Goal: Task Accomplishment & Management: Manage account settings

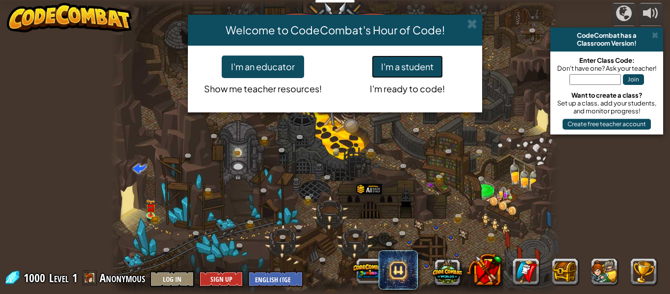
click at [409, 69] on button "I'm a student" at bounding box center [407, 66] width 71 height 23
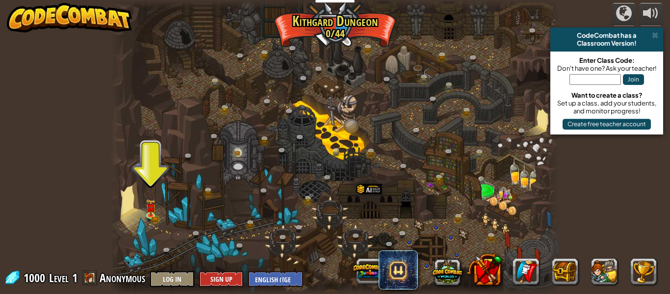
click at [144, 210] on div at bounding box center [334, 147] width 449 height 294
click at [151, 214] on img at bounding box center [151, 203] width 10 height 23
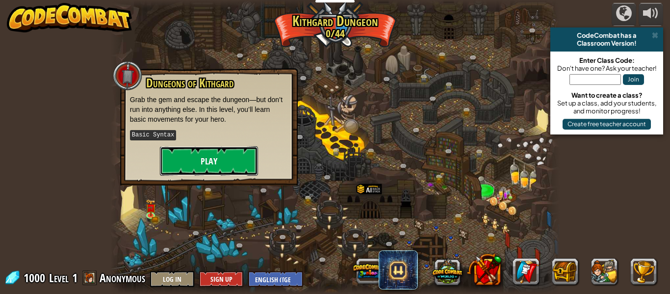
click at [196, 155] on button "Play" at bounding box center [209, 160] width 98 height 29
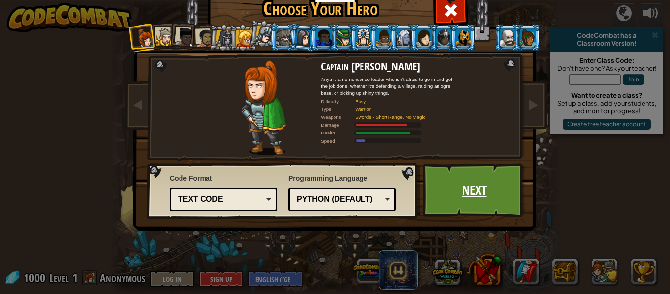
click at [441, 193] on link "Next" at bounding box center [474, 190] width 103 height 54
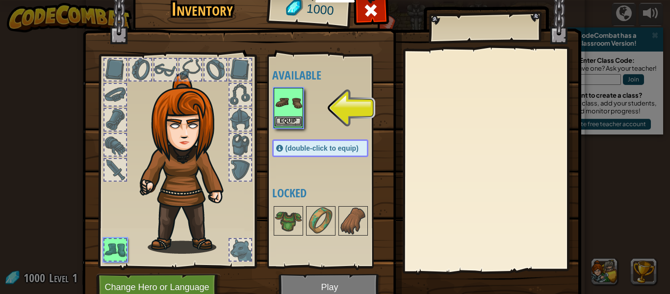
click at [296, 114] on img at bounding box center [288, 102] width 27 height 27
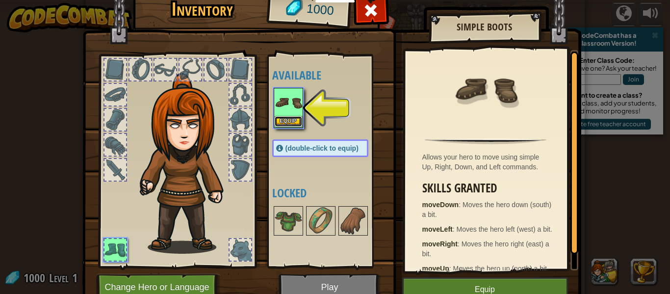
click at [290, 121] on button "Equip" at bounding box center [288, 121] width 27 height 10
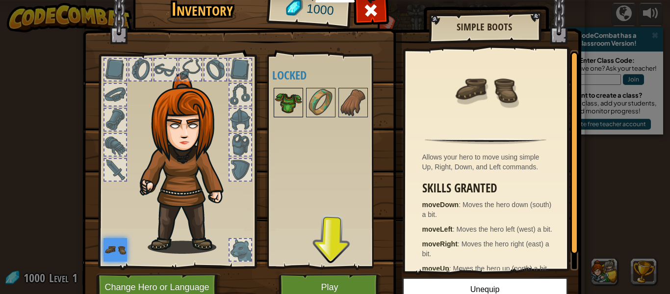
click at [286, 90] on img at bounding box center [288, 102] width 27 height 27
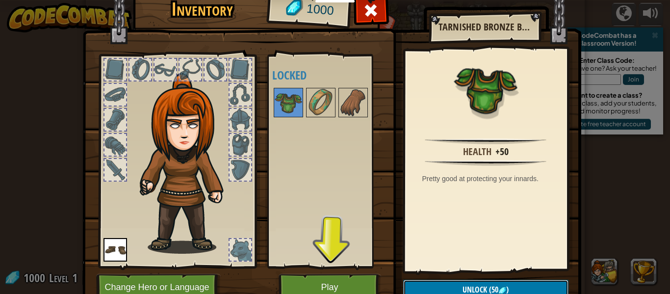
click at [459, 290] on button "Unlock (50 )" at bounding box center [485, 290] width 165 height 20
click at [457, 284] on button "Confirm" at bounding box center [485, 290] width 165 height 20
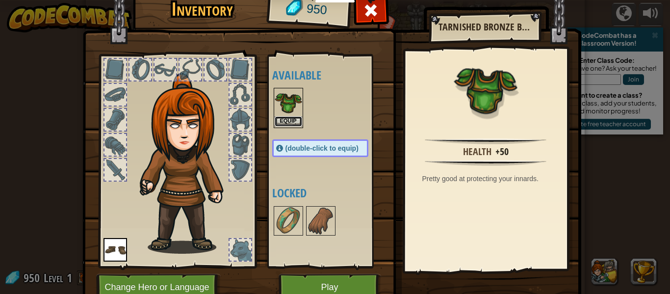
click at [286, 119] on button "Equip" at bounding box center [288, 121] width 27 height 10
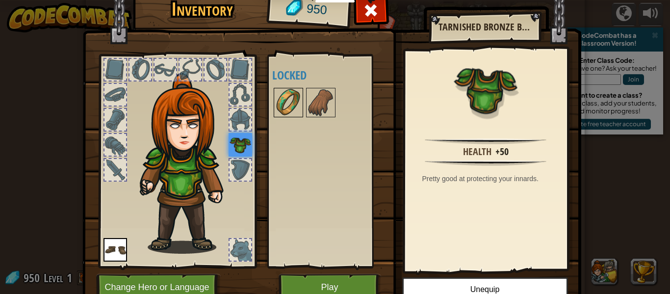
click at [284, 106] on img at bounding box center [288, 102] width 27 height 27
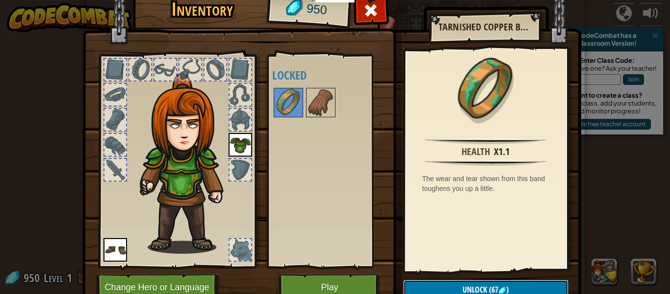
click at [449, 284] on button "Unlock (67 )" at bounding box center [485, 290] width 165 height 20
click at [442, 288] on button "Confirm" at bounding box center [485, 290] width 165 height 20
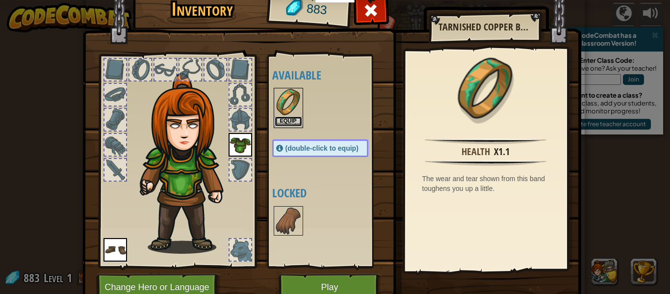
click at [292, 122] on button "Equip" at bounding box center [288, 121] width 27 height 10
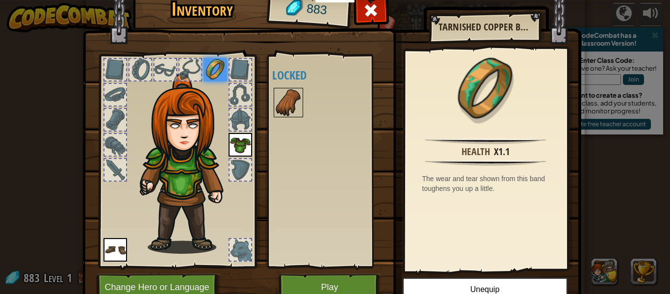
click at [280, 105] on img at bounding box center [288, 102] width 27 height 27
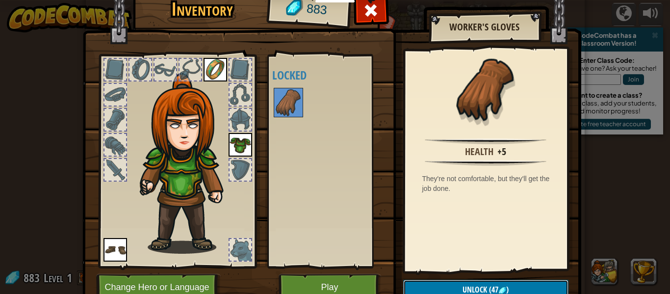
click at [451, 288] on button "Unlock (47 )" at bounding box center [485, 290] width 165 height 20
click at [450, 282] on button "Confirm" at bounding box center [485, 290] width 165 height 20
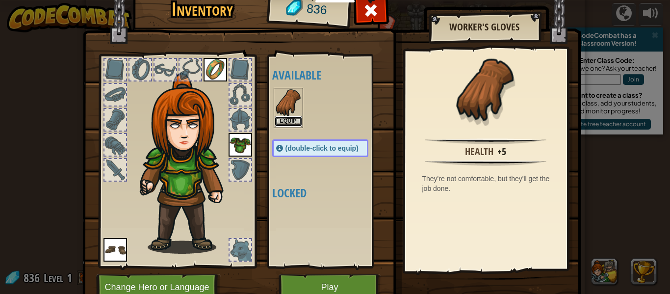
click at [295, 116] on button "Equip" at bounding box center [288, 121] width 27 height 10
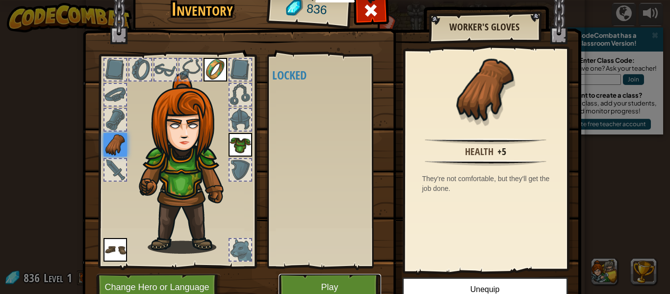
click at [302, 284] on button "Play" at bounding box center [330, 287] width 103 height 27
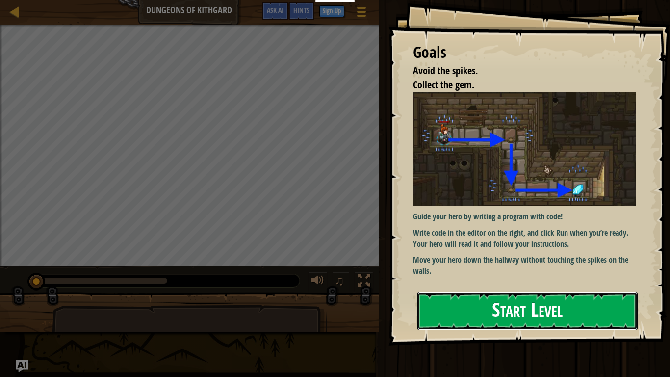
click at [545, 293] on button "Start Level" at bounding box center [528, 310] width 220 height 39
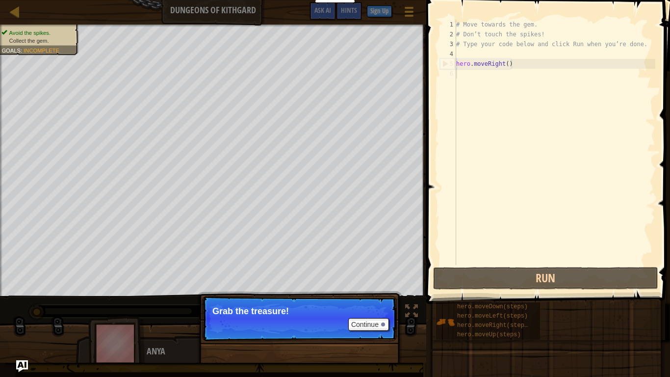
click at [290, 293] on p "Continue Grab the treasure!" at bounding box center [299, 318] width 195 height 45
click at [371, 293] on button "Continue" at bounding box center [368, 324] width 41 height 13
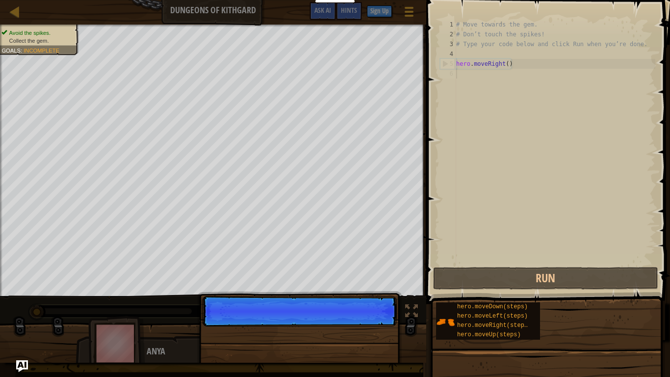
scroll to position [4, 0]
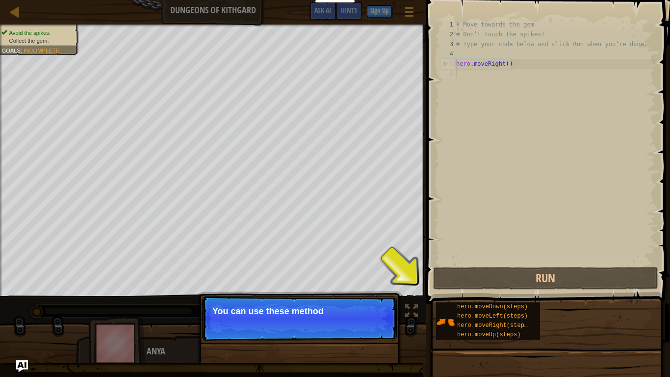
click at [371, 293] on p "Continue You can use these method" at bounding box center [299, 318] width 195 height 45
click at [371, 293] on button "Continue" at bounding box center [368, 324] width 41 height 13
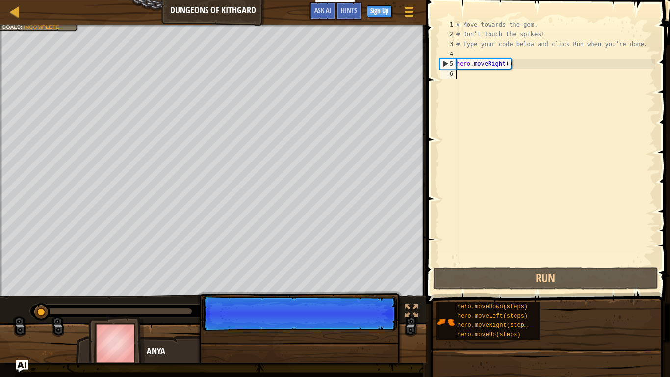
click at [371, 293] on p "Continue" at bounding box center [299, 313] width 195 height 35
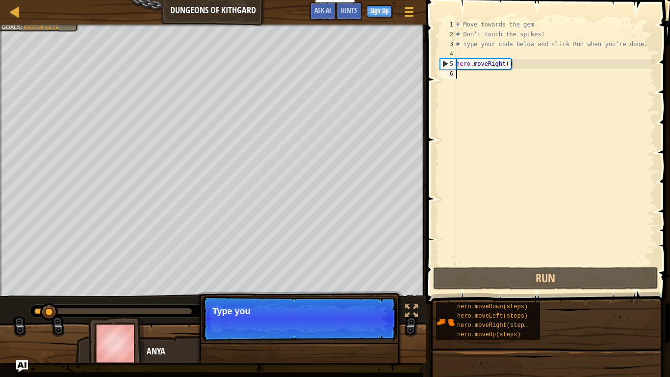
click at [371, 293] on p "Continue Type you" at bounding box center [299, 318] width 195 height 45
click at [371, 293] on p "Continue Type your code on the" at bounding box center [299, 318] width 195 height 45
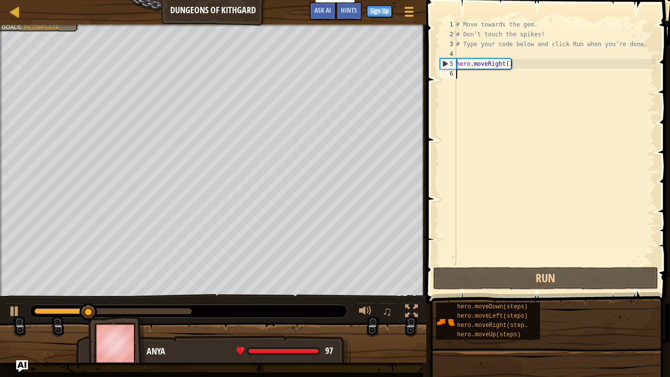
click at [371, 293] on button at bounding box center [366, 312] width 20 height 20
type textarea "h"
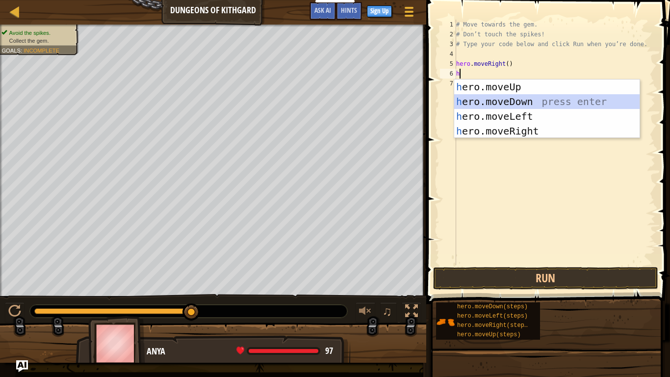
click at [507, 101] on div "h ero.moveUp press enter h ero.moveDown press enter h ero.moveLeft press enter …" at bounding box center [546, 123] width 185 height 88
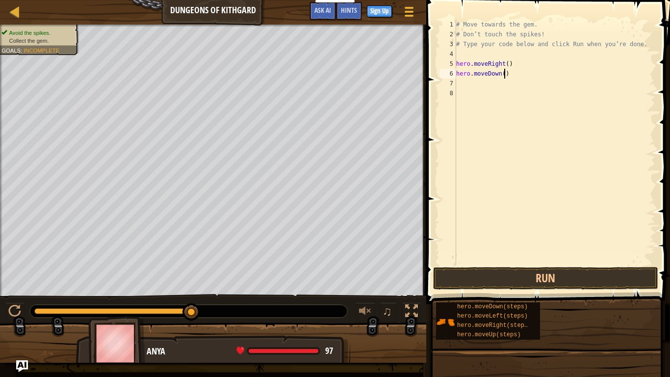
click at [504, 77] on div "# Move towards the gem. # Don’t touch the spikes! # Type your code below and cl…" at bounding box center [554, 152] width 201 height 265
type textarea "hero.moveDown()"
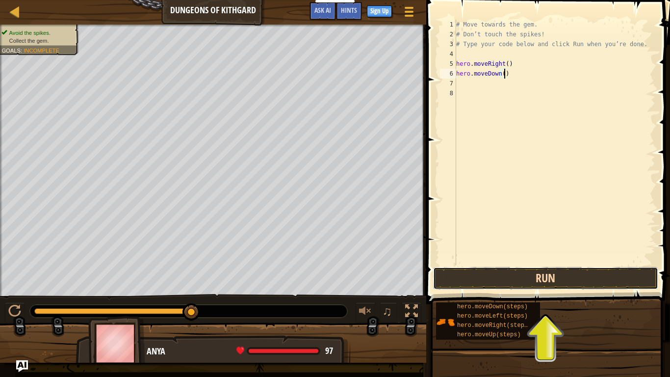
click at [532, 277] on button "Run" at bounding box center [545, 278] width 225 height 23
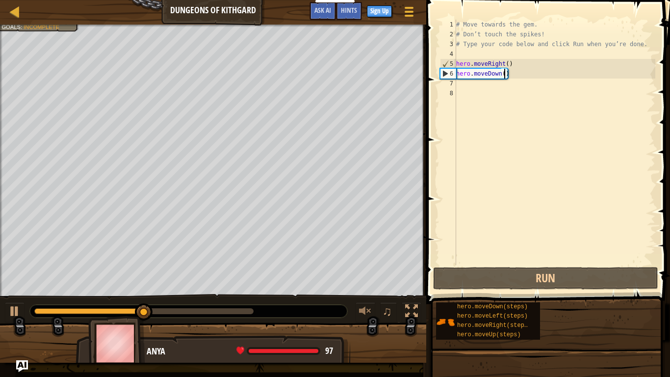
click at [459, 84] on div "# Move towards the gem. # Don’t touch the spikes! # Type your code below and cl…" at bounding box center [554, 152] width 201 height 265
click at [460, 85] on div "# Move towards the gem. # Don’t touch the spikes! # Type your code below and cl…" at bounding box center [554, 152] width 201 height 265
type textarea "h"
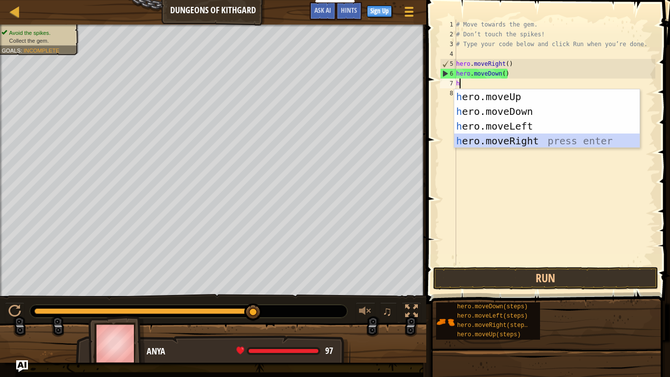
click at [531, 142] on div "h ero.moveUp press enter h ero.moveDown press enter h ero.moveLeft press enter …" at bounding box center [546, 133] width 185 height 88
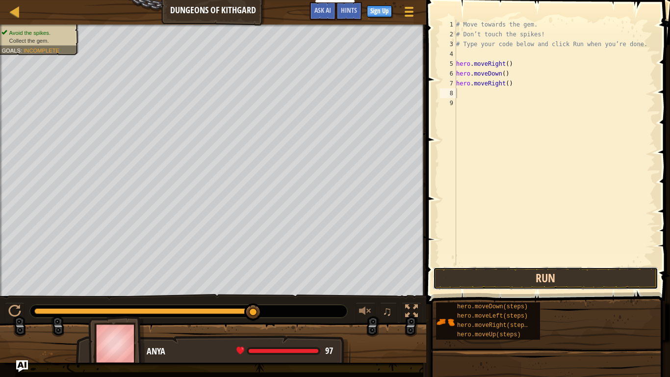
click at [475, 284] on button "Run" at bounding box center [545, 278] width 225 height 23
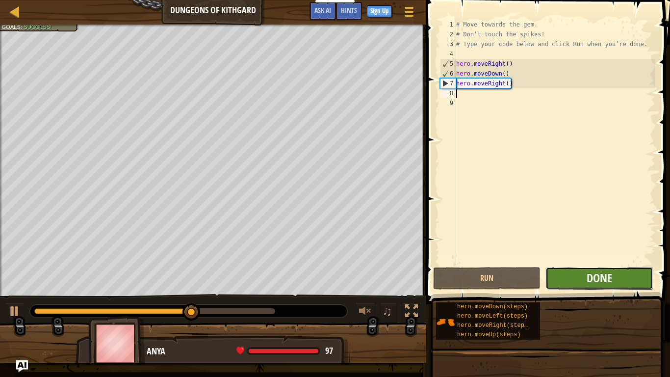
click at [578, 272] on button "Done" at bounding box center [599, 278] width 107 height 23
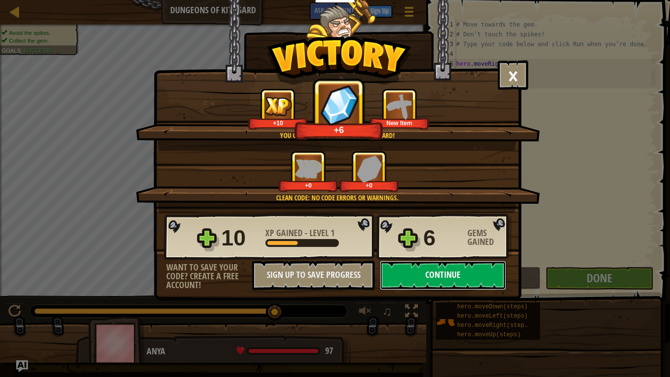
click at [443, 277] on button "Continue" at bounding box center [443, 275] width 127 height 29
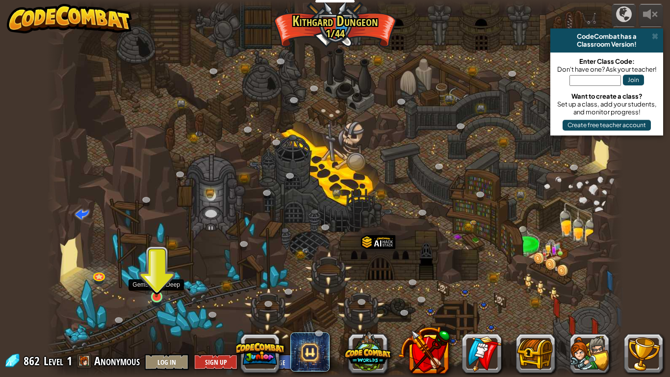
click at [153, 291] on img at bounding box center [156, 280] width 15 height 33
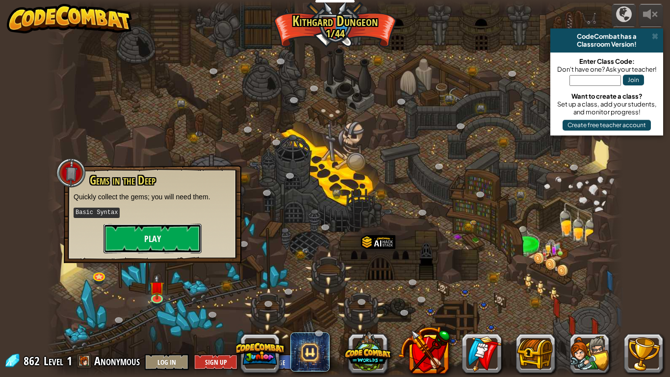
click at [188, 237] on button "Play" at bounding box center [153, 238] width 98 height 29
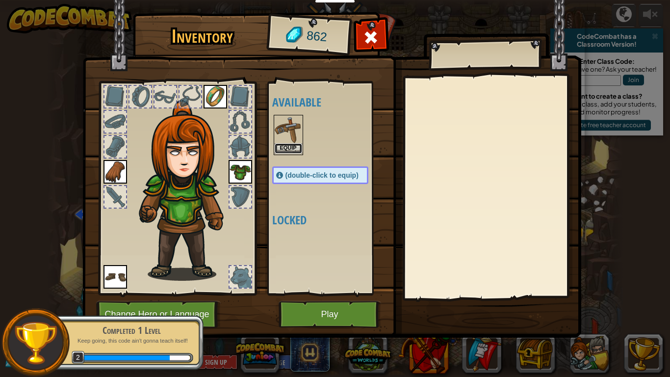
click at [283, 147] on button "Equip" at bounding box center [288, 148] width 27 height 10
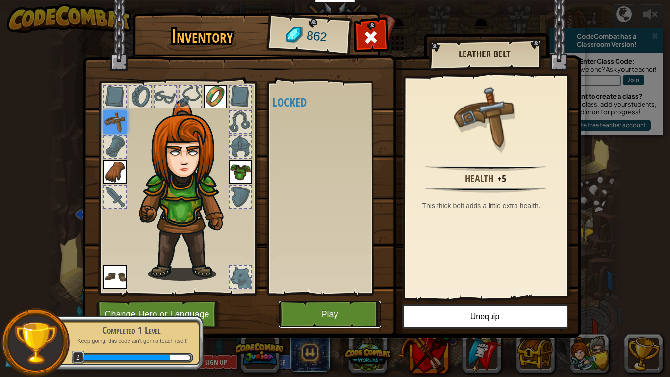
click at [350, 293] on button "Play" at bounding box center [330, 314] width 103 height 27
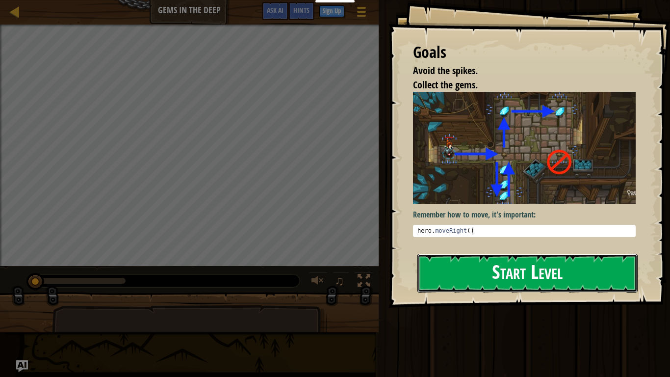
click at [475, 275] on button "Start Level" at bounding box center [528, 273] width 220 height 39
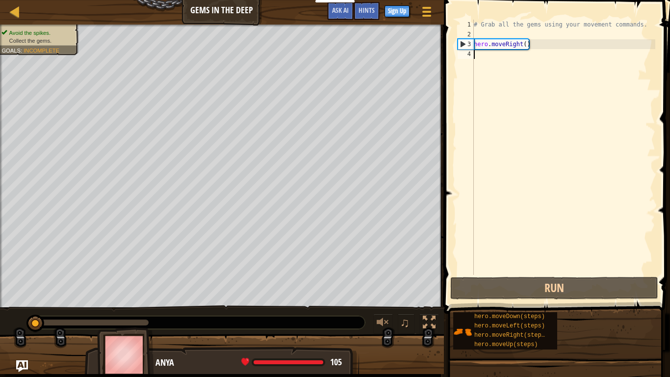
type textarea "h"
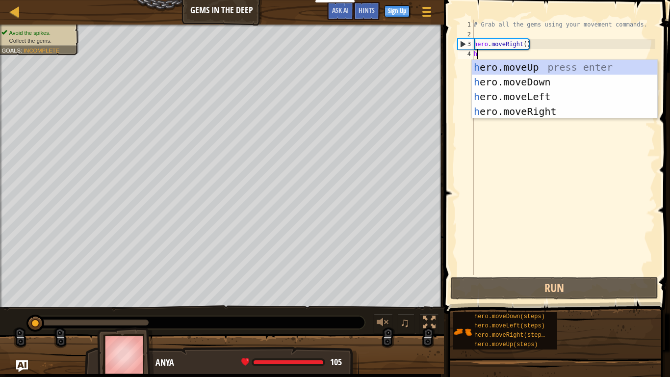
scroll to position [4, 0]
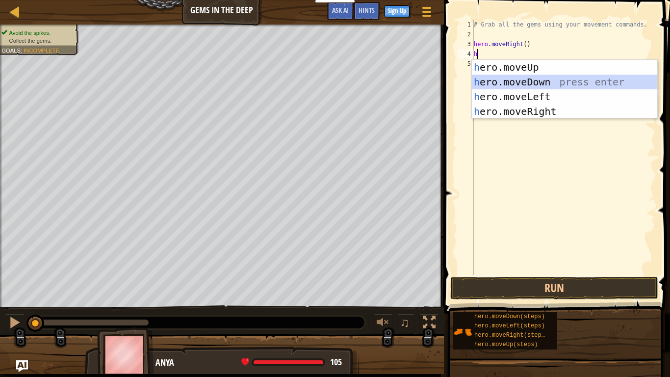
click at [516, 81] on div "h ero.moveUp press enter h ero.moveDown press enter h ero.moveLeft press enter …" at bounding box center [564, 104] width 185 height 88
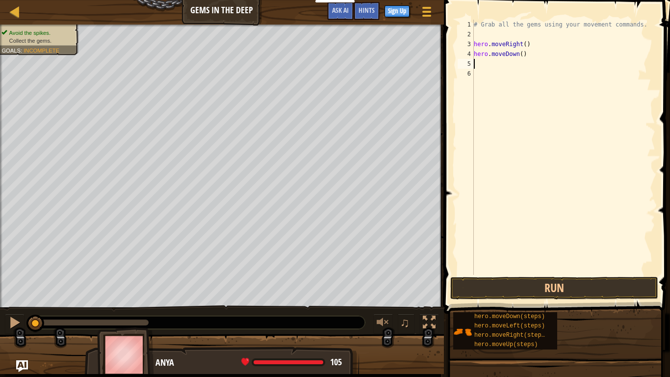
type textarea "h"
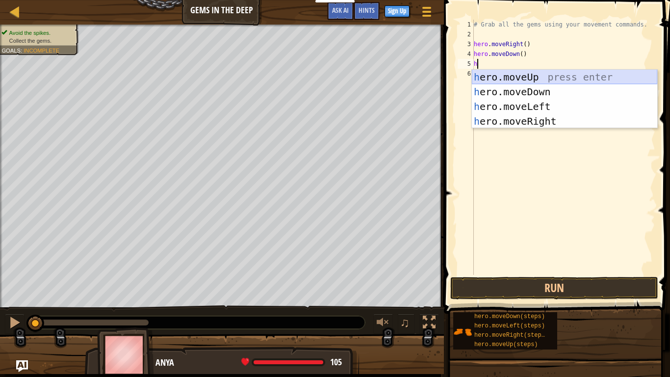
click at [528, 77] on div "h ero.moveUp press enter h ero.moveDown press enter h ero.moveLeft press enter …" at bounding box center [564, 114] width 185 height 88
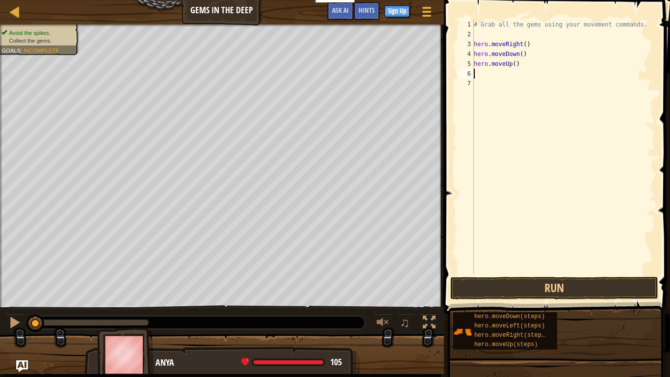
type textarea "h"
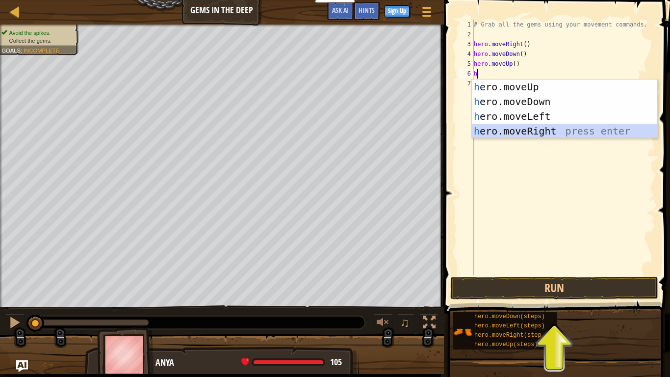
click at [541, 128] on div "h ero.moveUp press enter h ero.moveDown press enter h ero.moveLeft press enter …" at bounding box center [564, 123] width 185 height 88
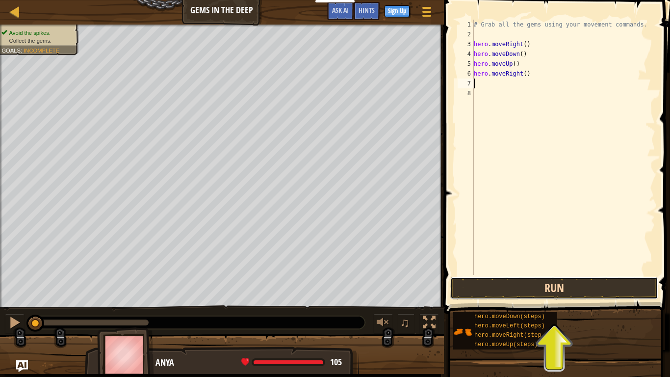
click at [537, 286] on button "Run" at bounding box center [554, 288] width 208 height 23
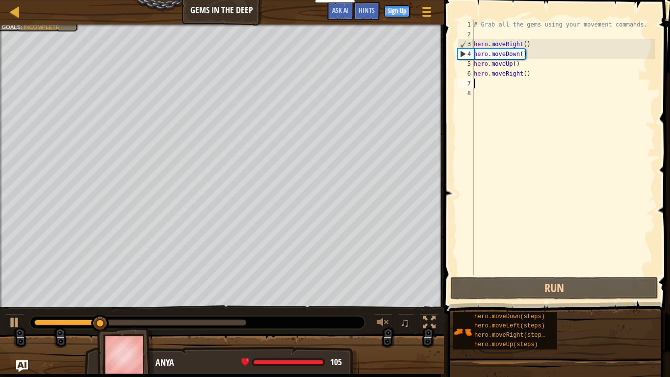
type textarea "h"
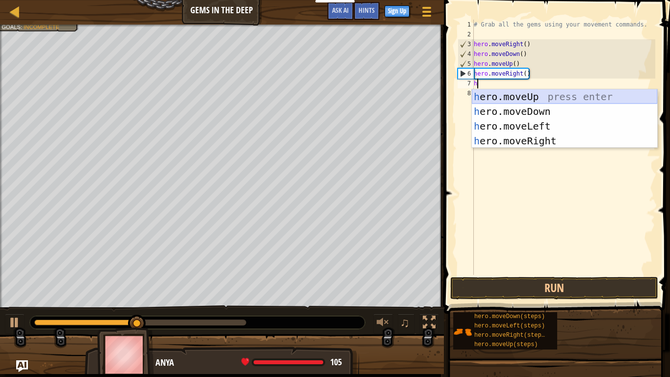
click at [515, 93] on div "h ero.moveUp press enter h ero.moveDown press enter h ero.moveLeft press enter …" at bounding box center [564, 133] width 185 height 88
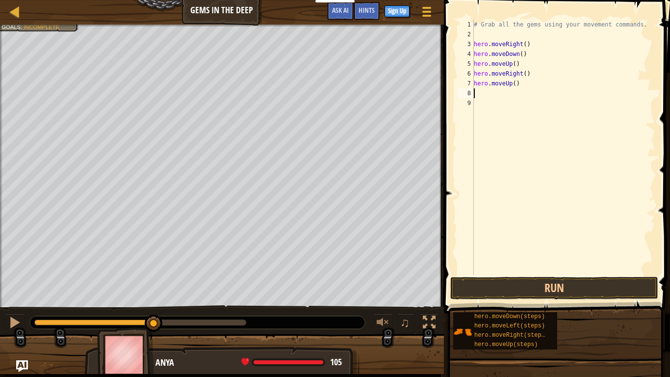
type textarea "h"
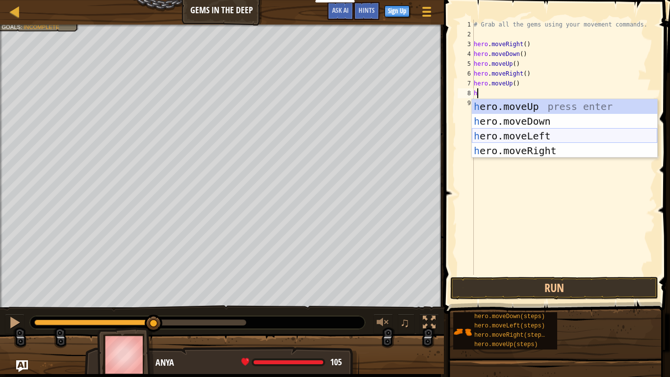
click at [545, 138] on div "h ero.moveUp press enter h ero.moveDown press enter h ero.moveLeft press enter …" at bounding box center [564, 143] width 185 height 88
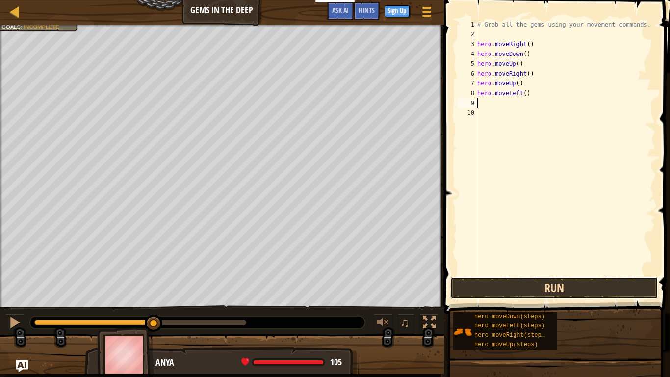
click at [586, 286] on button "Run" at bounding box center [554, 288] width 208 height 23
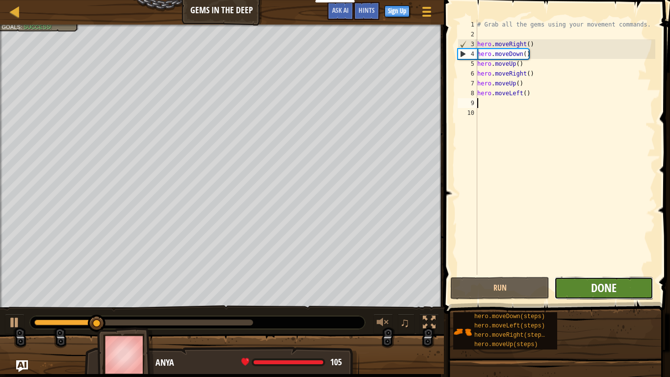
click at [616, 286] on span "Done" at bounding box center [604, 288] width 26 height 16
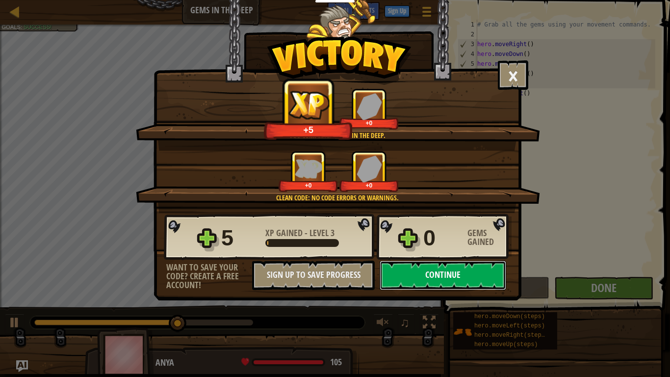
click at [437, 283] on button "Continue" at bounding box center [443, 275] width 127 height 29
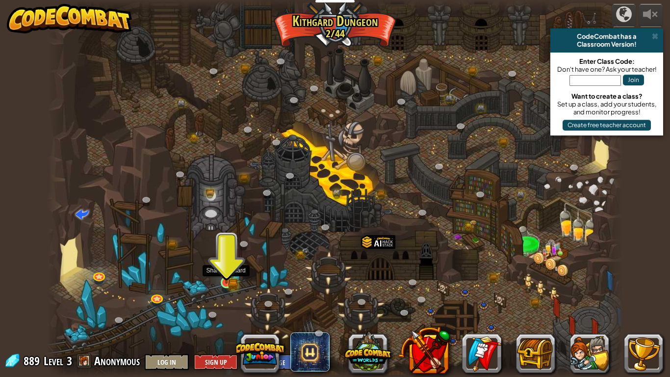
click at [230, 276] on img at bounding box center [226, 267] width 15 height 32
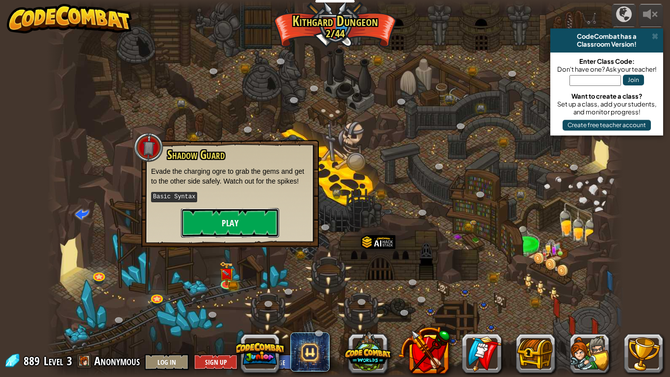
click at [258, 220] on button "Play" at bounding box center [230, 222] width 98 height 29
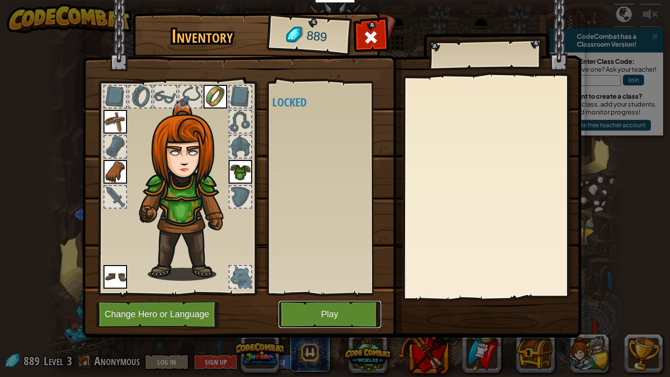
click at [298, 293] on button "Play" at bounding box center [330, 314] width 103 height 27
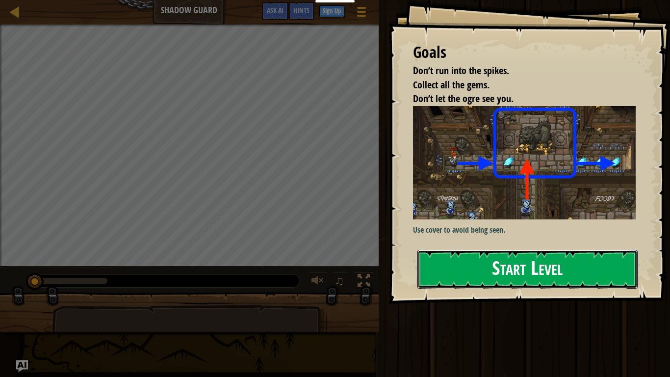
click at [479, 268] on button "Start Level" at bounding box center [528, 269] width 220 height 39
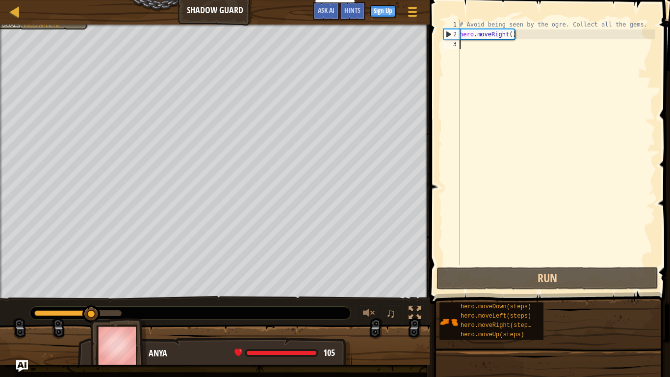
type textarea "h"
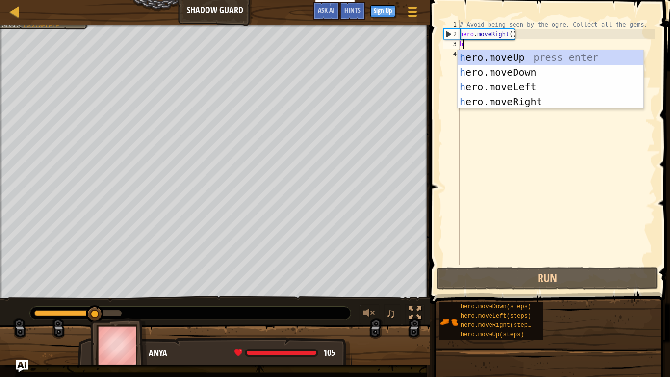
scroll to position [4, 0]
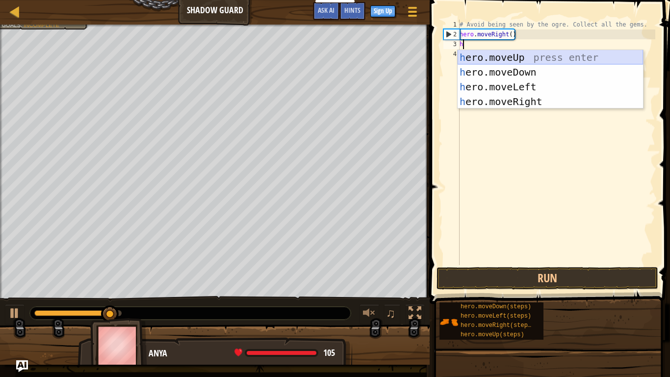
click at [503, 56] on div "h ero.moveUp press enter h ero.moveDown press enter h ero.moveLeft press enter …" at bounding box center [550, 94] width 185 height 88
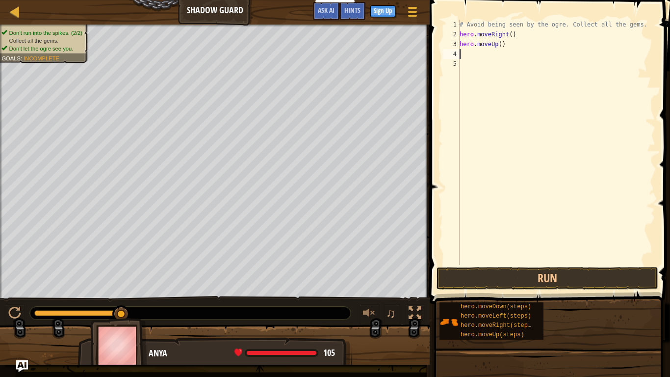
type textarea "h"
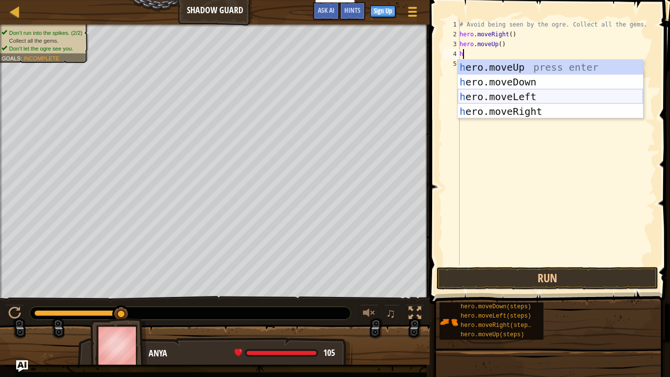
click at [530, 98] on div "h ero.moveUp press enter h ero.moveDown press enter h ero.moveLeft press enter …" at bounding box center [550, 104] width 185 height 88
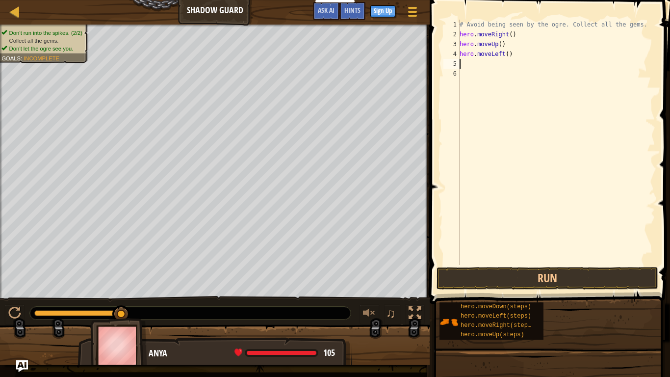
click at [510, 55] on div "# Avoid being seen by the ogre. Collect all the gems. hero . moveRight ( ) hero…" at bounding box center [557, 152] width 198 height 265
type textarea "h"
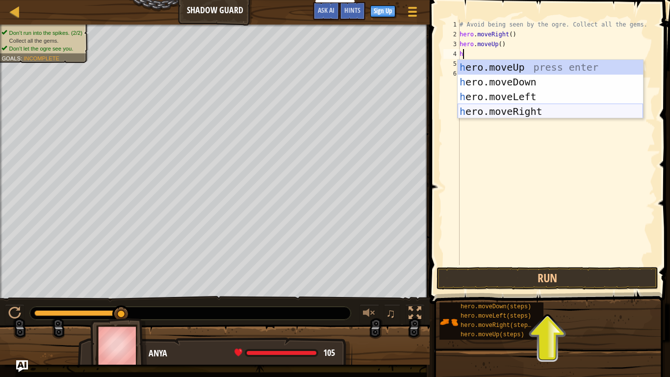
click at [528, 115] on div "h ero.moveUp press enter h ero.moveDown press enter h ero.moveLeft press enter …" at bounding box center [550, 104] width 185 height 88
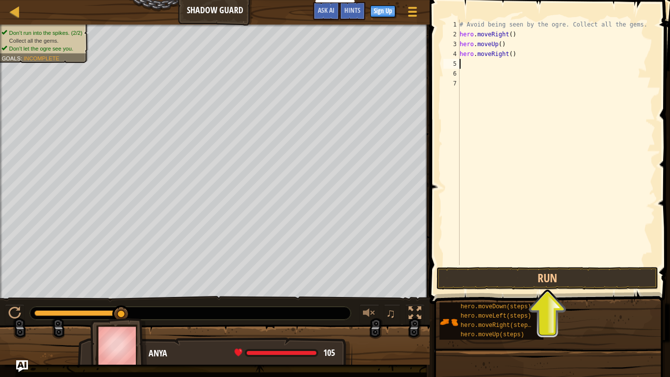
type textarea "h"
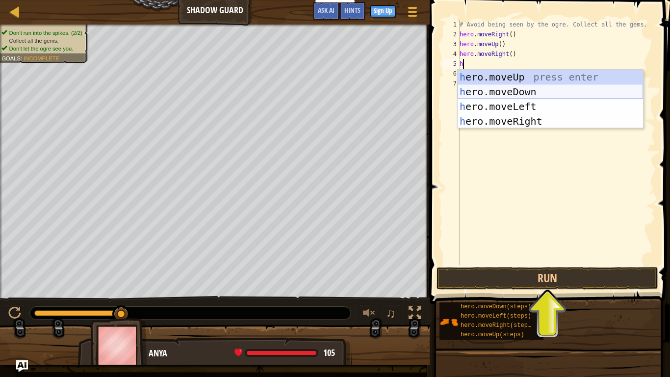
click at [525, 91] on div "h ero.moveUp press enter h ero.moveDown press enter h ero.moveLeft press enter …" at bounding box center [550, 114] width 185 height 88
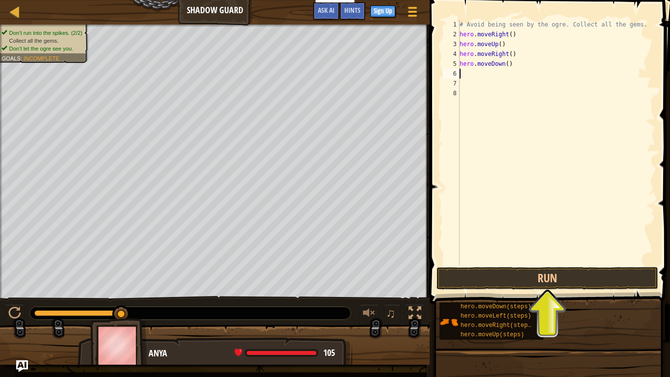
type textarea "h"
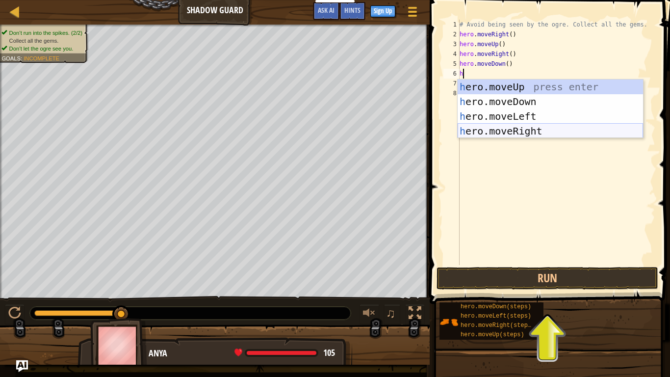
click at [527, 131] on div "h ero.moveUp press enter h ero.moveDown press enter h ero.moveLeft press enter …" at bounding box center [550, 123] width 185 height 88
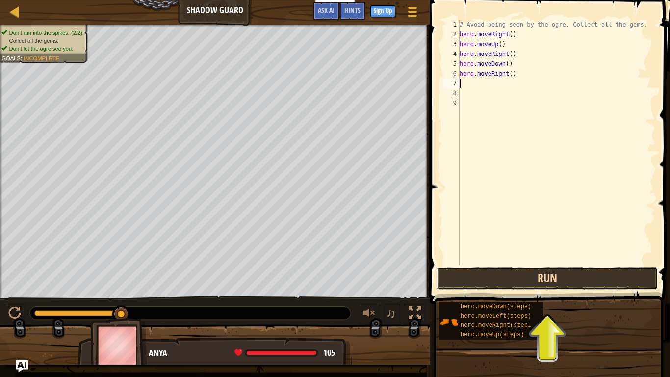
click at [544, 277] on button "Run" at bounding box center [548, 278] width 222 height 23
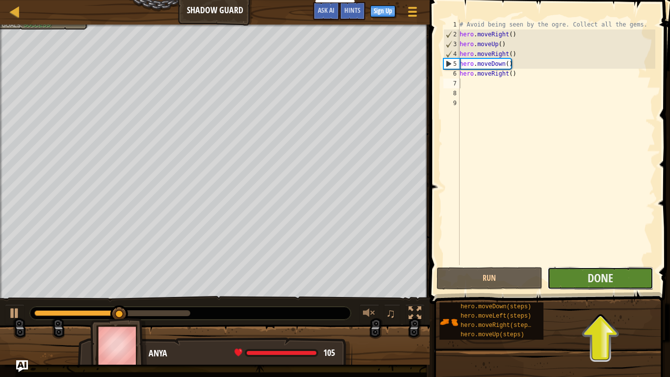
click at [628, 274] on button "Done" at bounding box center [601, 278] width 106 height 23
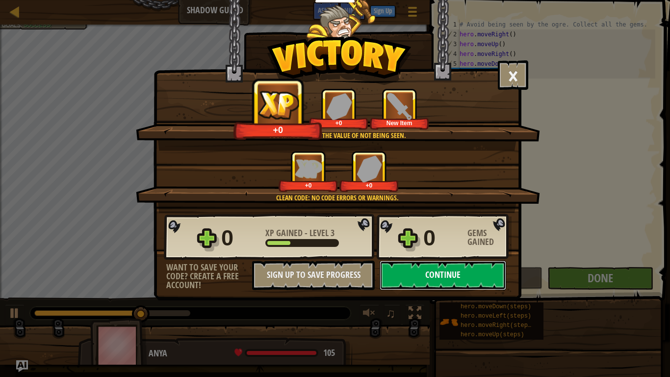
click at [469, 268] on button "Continue" at bounding box center [443, 275] width 127 height 29
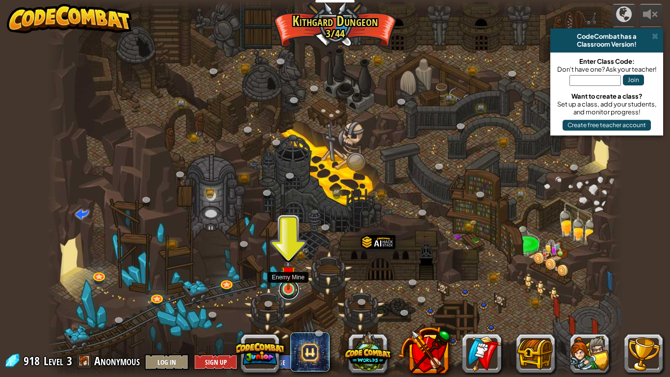
click at [290, 291] on link at bounding box center [289, 290] width 20 height 20
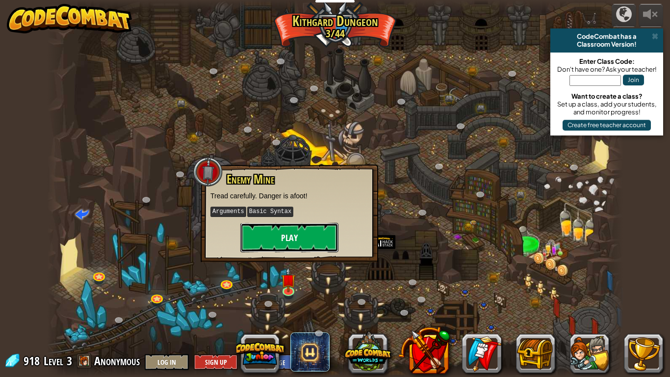
click at [288, 243] on button "Play" at bounding box center [289, 237] width 98 height 29
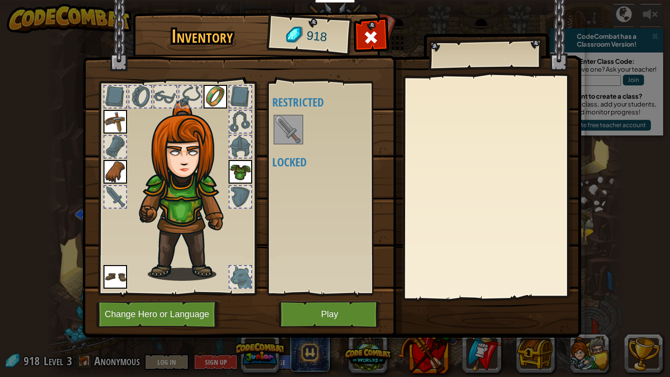
click at [274, 130] on div at bounding box center [288, 129] width 29 height 29
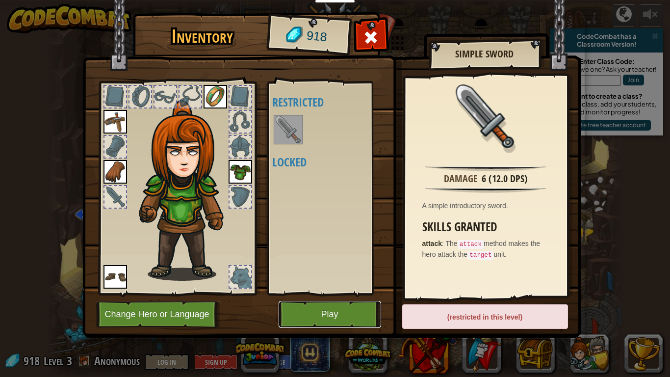
click at [323, 293] on button "Play" at bounding box center [330, 314] width 103 height 27
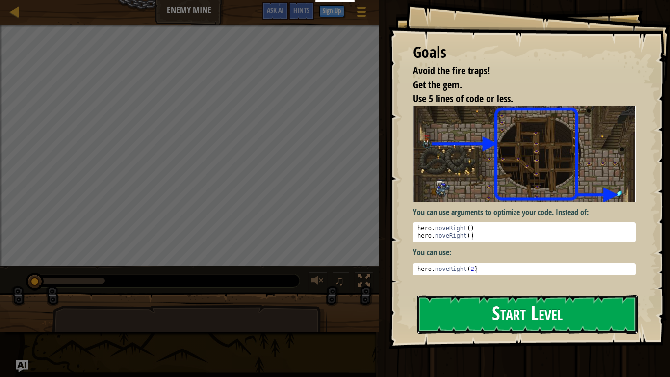
click at [505, 293] on button "Start Level" at bounding box center [528, 314] width 220 height 39
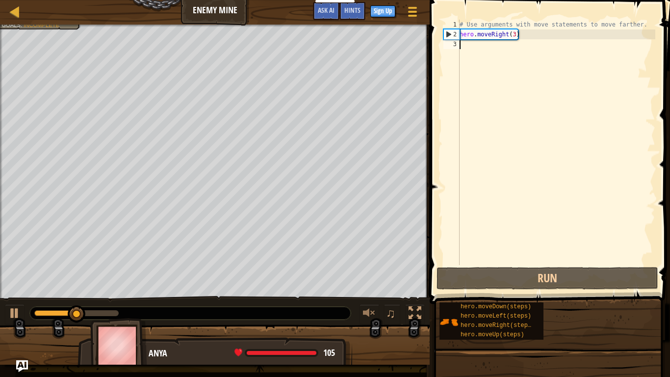
click at [465, 51] on div "# Use arguments with move statements to move farther. hero . moveRight ( 3 )" at bounding box center [557, 152] width 198 height 265
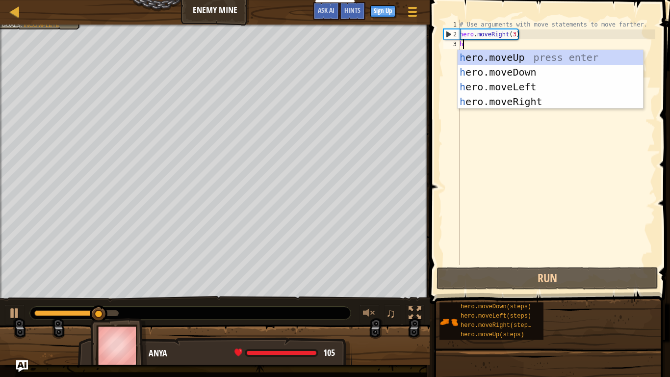
type textarea "h"
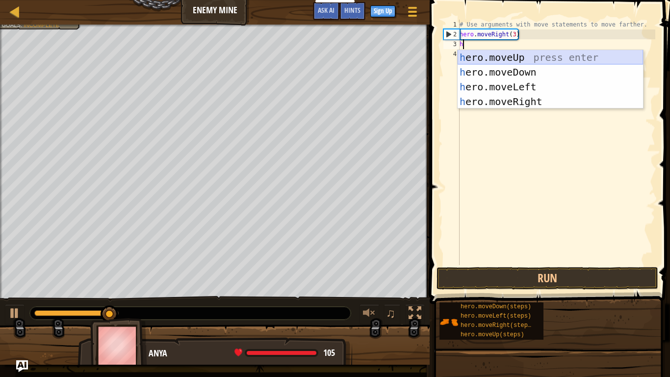
click at [505, 56] on div "h ero.moveUp press enter h ero.moveDown press enter h ero.moveLeft press enter …" at bounding box center [550, 94] width 185 height 88
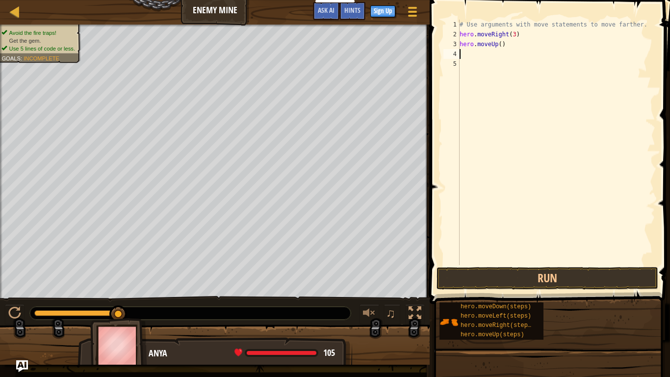
type textarea "h"
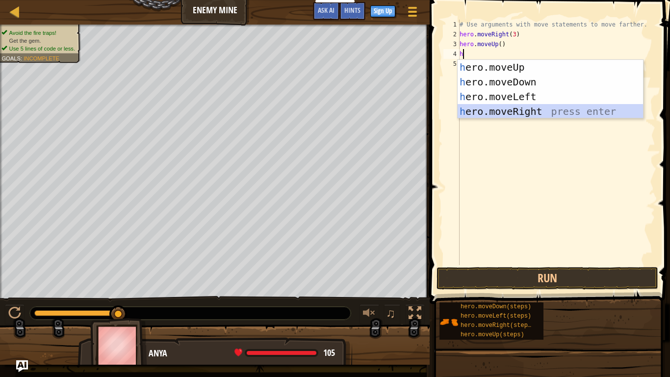
click at [518, 109] on div "h ero.moveUp press enter h ero.moveDown press enter h ero.moveLeft press enter …" at bounding box center [550, 104] width 185 height 88
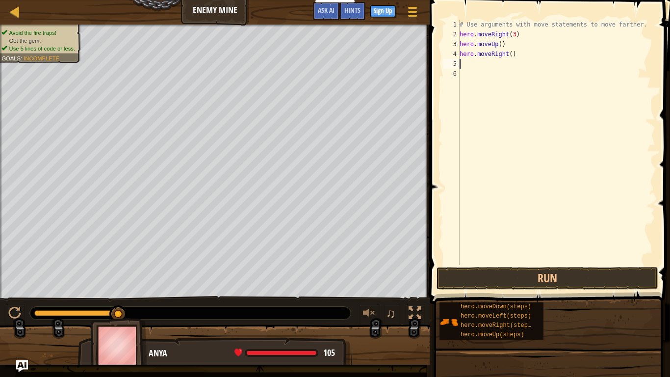
type textarea "h"
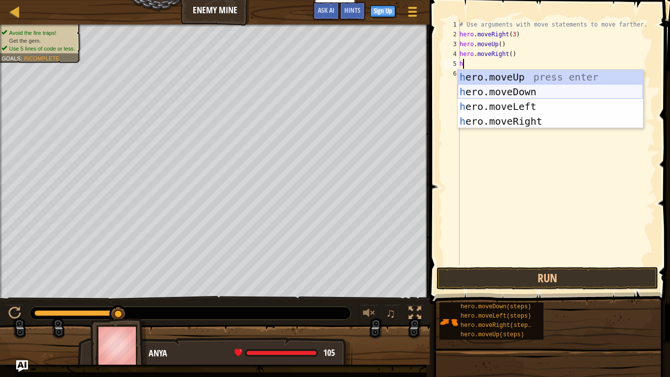
click at [501, 89] on div "h ero.moveUp press enter h ero.moveDown press enter h ero.moveLeft press enter …" at bounding box center [550, 114] width 185 height 88
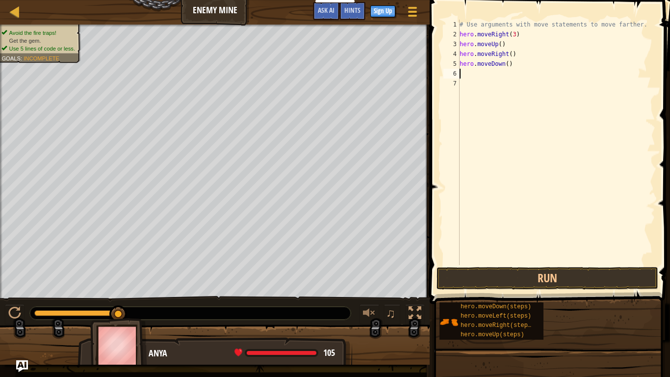
click at [508, 63] on div "# Use arguments with move statements to move farther. hero . moveRight ( 3 ) he…" at bounding box center [557, 152] width 198 height 265
type textarea "hero.moveDown(3)"
click at [462, 76] on div "# Use arguments with move statements to move farther. hero . moveRight ( 3 ) he…" at bounding box center [557, 152] width 198 height 265
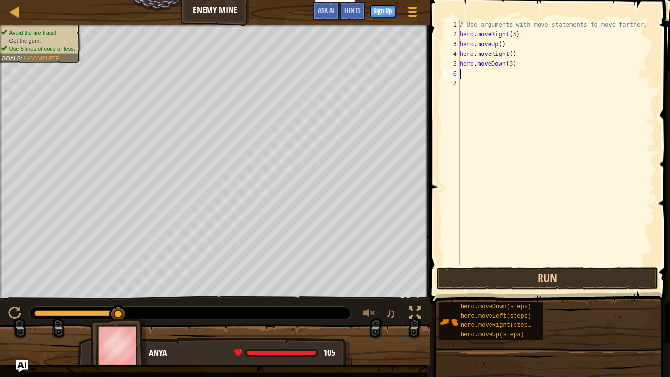
type textarea "h"
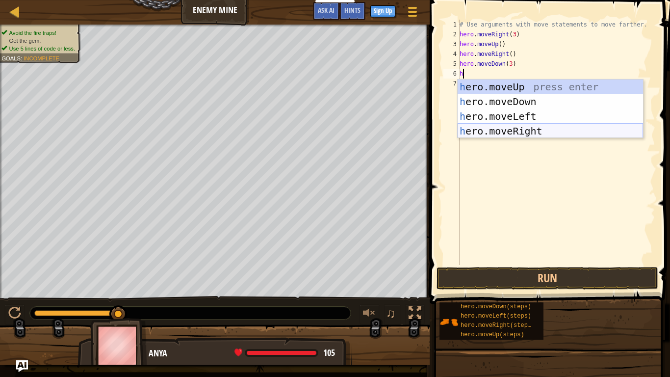
click at [510, 130] on div "h ero.moveUp press enter h ero.moveDown press enter h ero.moveLeft press enter …" at bounding box center [550, 123] width 185 height 88
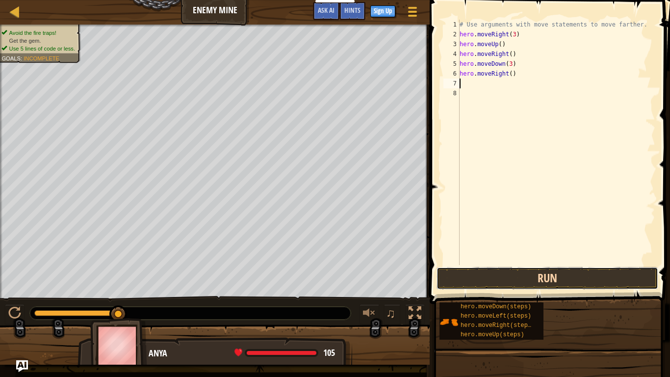
click at [538, 280] on button "Run" at bounding box center [548, 278] width 222 height 23
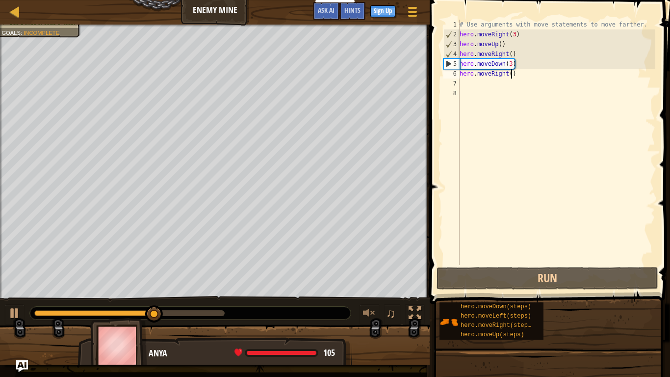
click at [511, 73] on div "# Use arguments with move statements to move farther. hero . moveRight ( 3 ) he…" at bounding box center [557, 152] width 198 height 265
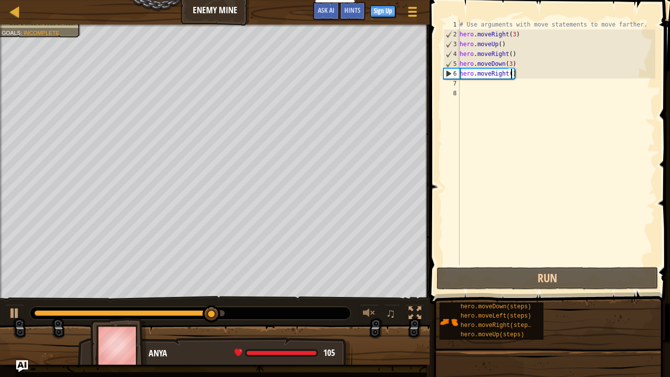
scroll to position [4, 8]
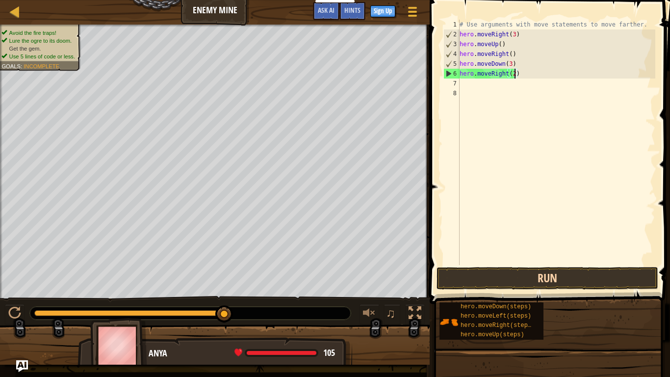
type textarea "hero.moveRight(2)"
click at [530, 280] on button "Run" at bounding box center [548, 278] width 222 height 23
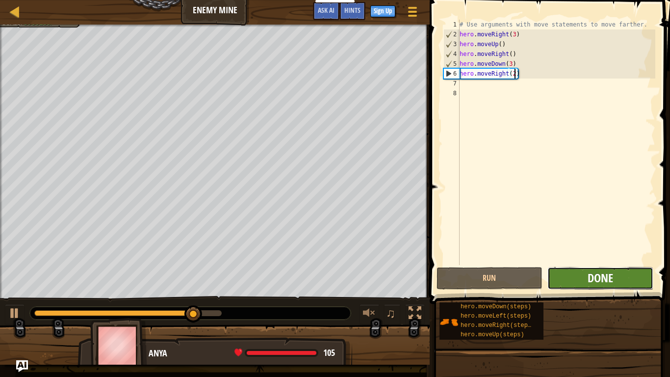
click at [596, 277] on span "Done" at bounding box center [601, 278] width 26 height 16
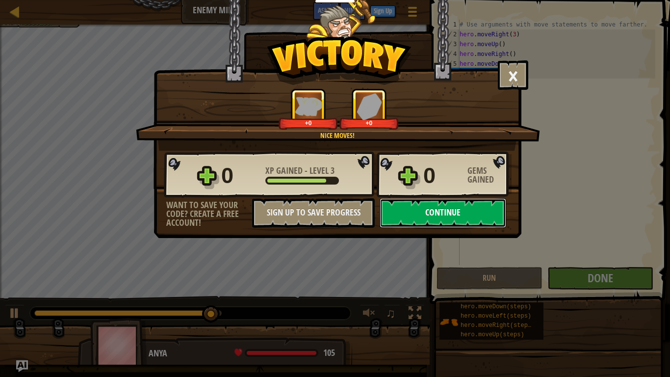
click at [423, 211] on button "Continue" at bounding box center [443, 212] width 127 height 29
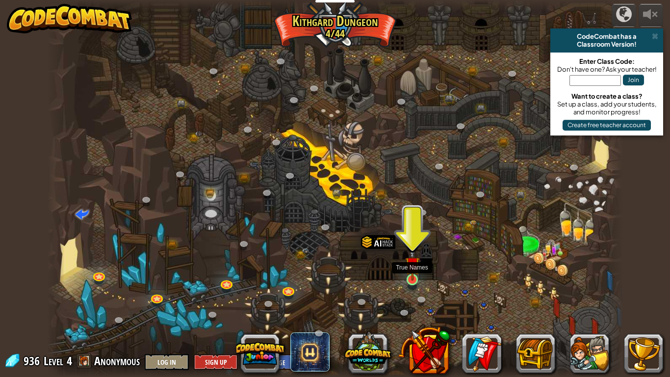
click at [414, 276] on img at bounding box center [412, 263] width 15 height 33
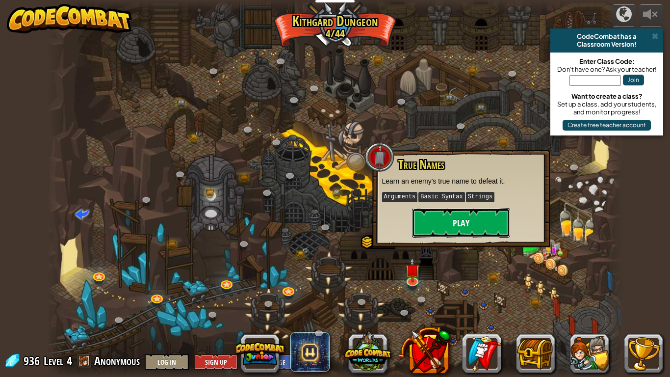
click at [436, 221] on button "Play" at bounding box center [461, 222] width 98 height 29
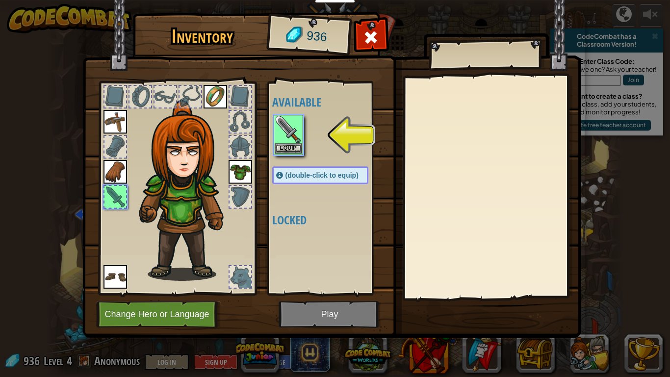
click at [291, 154] on div "Equip" at bounding box center [288, 135] width 29 height 40
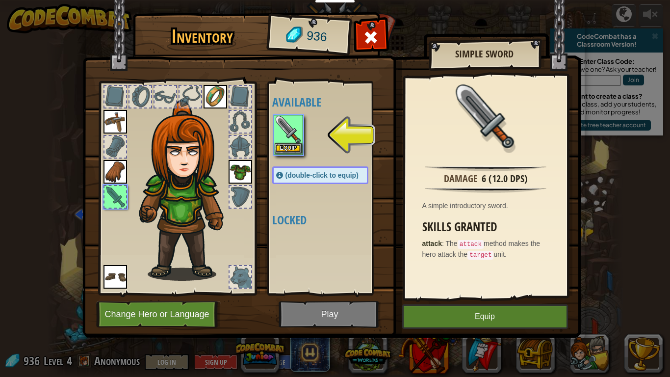
click at [291, 154] on div "Equip" at bounding box center [288, 135] width 29 height 40
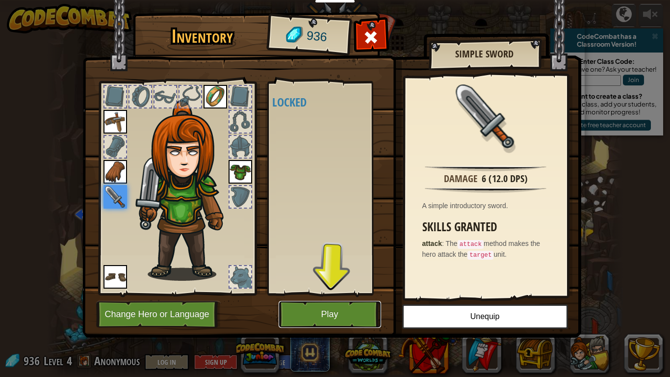
click at [335, 293] on button "Play" at bounding box center [330, 314] width 103 height 27
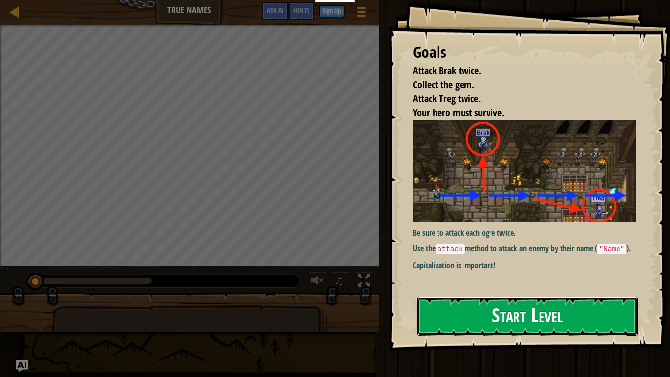
click at [446, 293] on button "Start Level" at bounding box center [528, 316] width 220 height 39
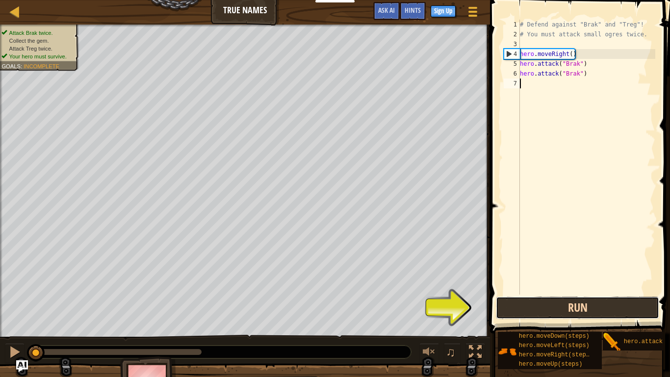
click at [562, 293] on button "Run" at bounding box center [577, 307] width 163 height 23
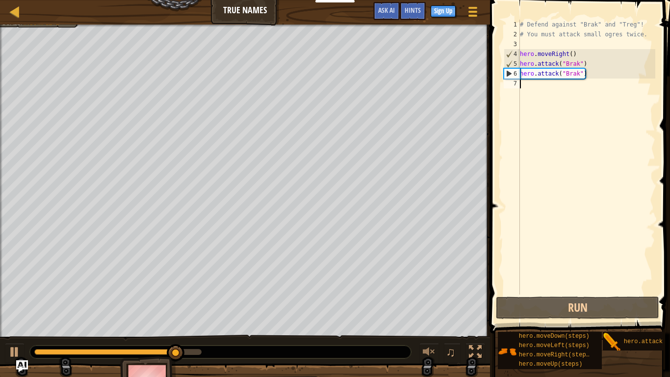
type textarea "h"
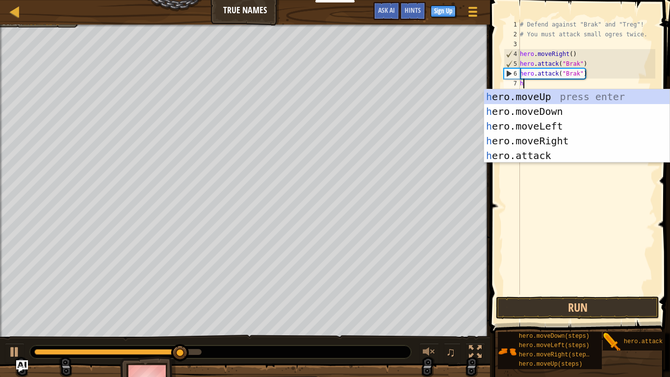
scroll to position [4, 0]
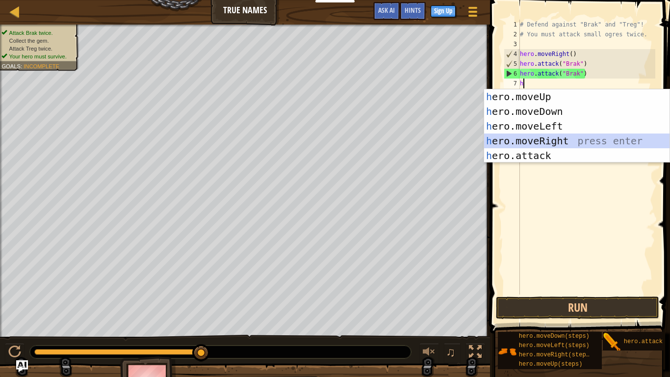
click at [560, 140] on div "h ero.moveUp press enter h ero.moveDown press enter h ero.moveLeft press enter …" at bounding box center [576, 140] width 185 height 103
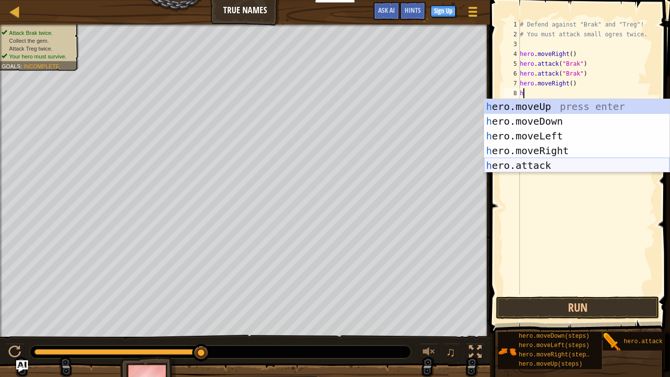
click at [542, 170] on div "h ero.moveUp press enter h ero.moveDown press enter h ero.moveLeft press enter …" at bounding box center [576, 150] width 185 height 103
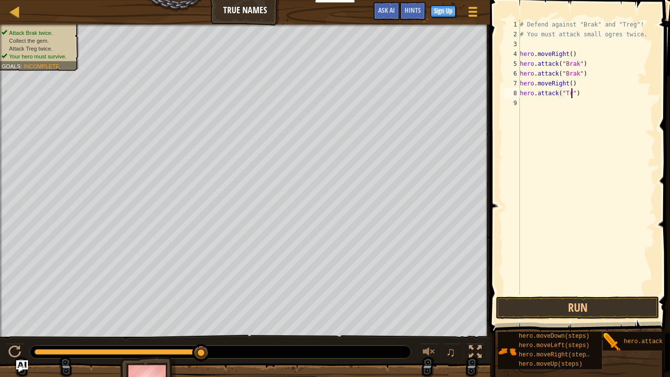
scroll to position [4, 7]
type textarea "hero.attack("Treg")"
click at [519, 102] on div "9" at bounding box center [512, 103] width 16 height 10
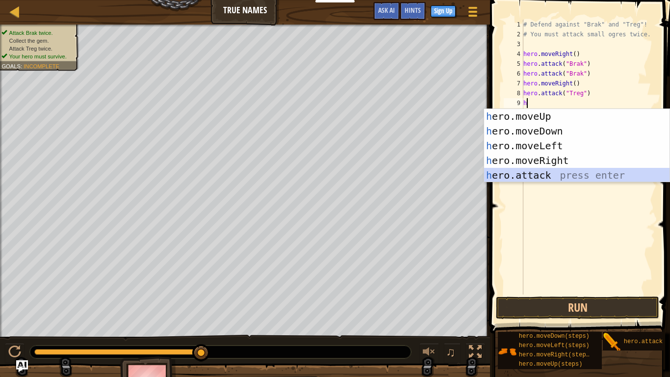
click at [539, 175] on div "h ero.moveUp press enter h ero.moveDown press enter h ero.moveLeft press enter …" at bounding box center [576, 160] width 185 height 103
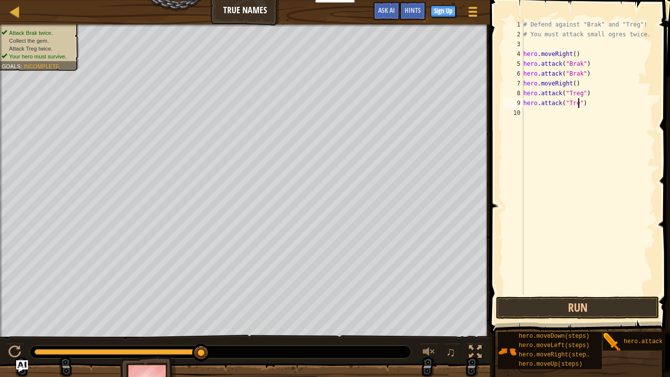
scroll to position [4, 8]
type textarea "hero.attack("Treg")"
click at [605, 293] on button "Run" at bounding box center [577, 307] width 163 height 23
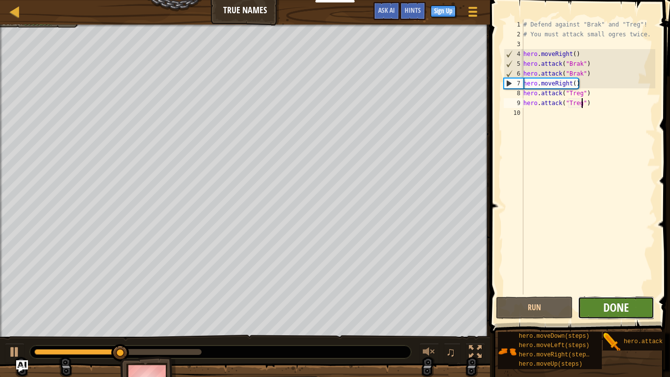
click at [612, 293] on span "Done" at bounding box center [617, 307] width 26 height 16
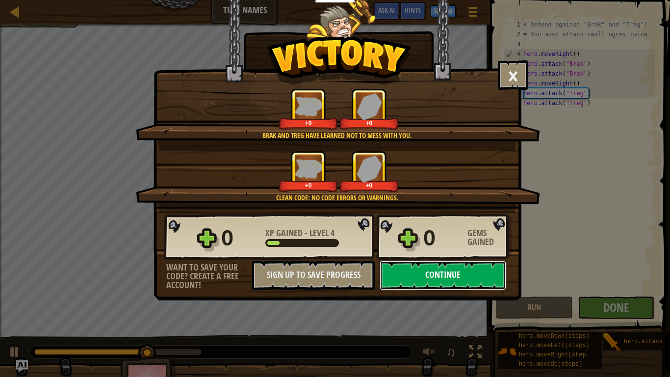
click at [460, 272] on button "Continue" at bounding box center [443, 275] width 127 height 29
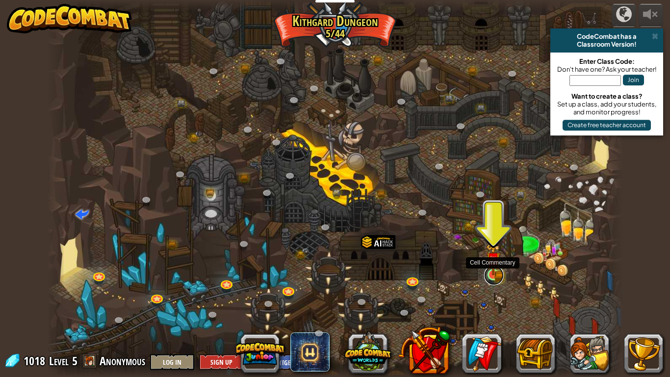
click at [494, 276] on link at bounding box center [494, 275] width 20 height 20
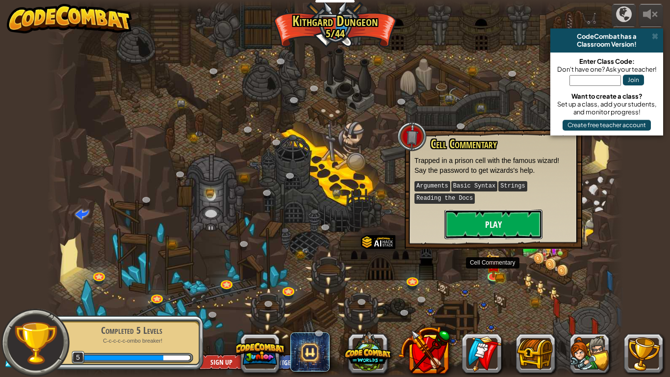
click at [508, 223] on button "Play" at bounding box center [494, 224] width 98 height 29
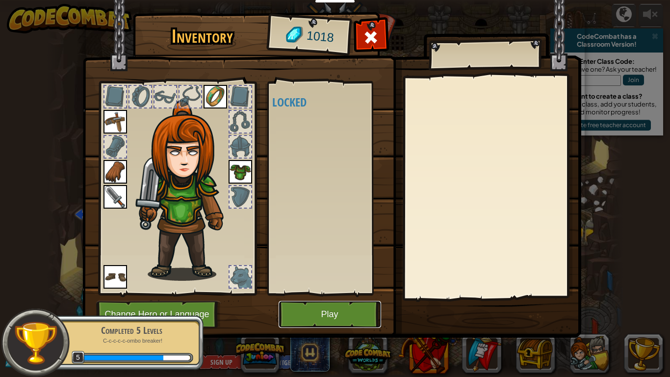
click at [332, 293] on button "Play" at bounding box center [330, 314] width 103 height 27
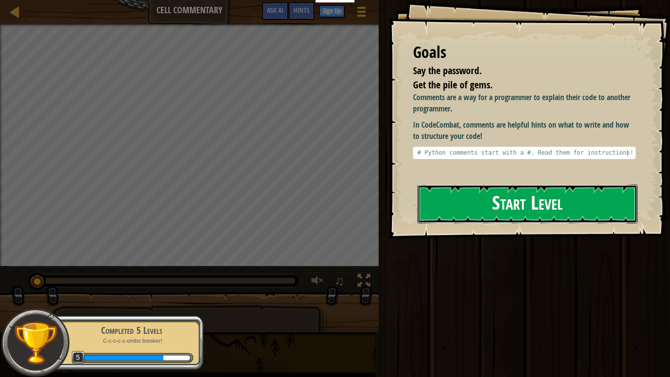
click at [508, 185] on button "Start Level" at bounding box center [528, 204] width 220 height 39
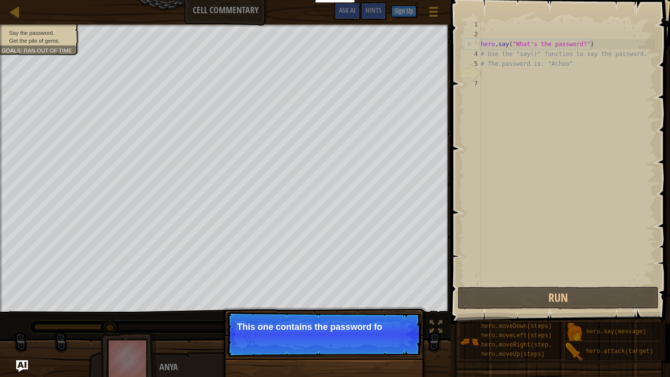
click at [366, 293] on p "Continue This one contains the password fo" at bounding box center [324, 334] width 195 height 45
click at [366, 293] on p "This one contains the password for the" at bounding box center [324, 327] width 174 height 10
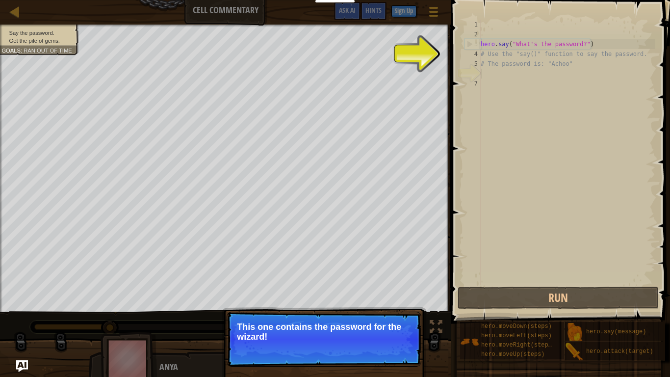
click at [398, 293] on p "Continue This one contains the password for the wizard!" at bounding box center [324, 339] width 195 height 55
click at [397, 293] on button "Continue" at bounding box center [393, 350] width 41 height 13
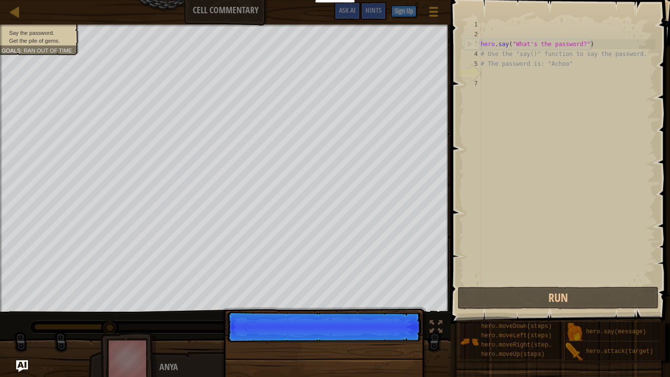
scroll to position [4, 0]
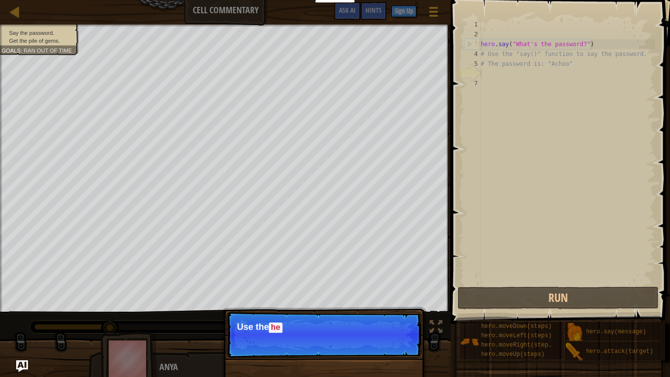
click at [394, 293] on p "Continue Use the he" at bounding box center [324, 335] width 195 height 46
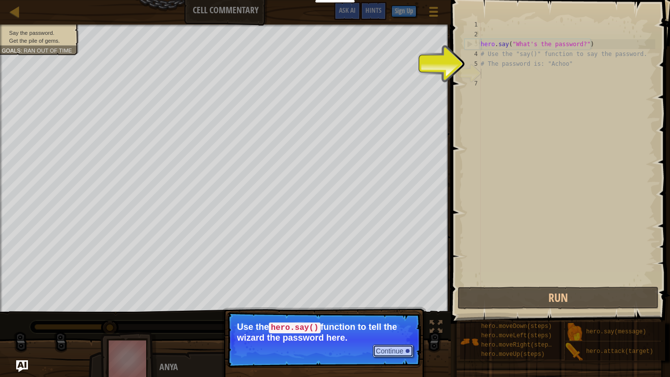
click at [391, 293] on button "Continue" at bounding box center [393, 350] width 41 height 13
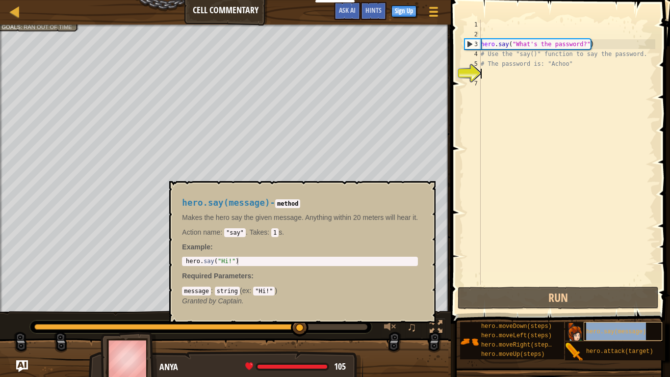
click at [587, 293] on span "hero.say(message)" at bounding box center [616, 331] width 60 height 7
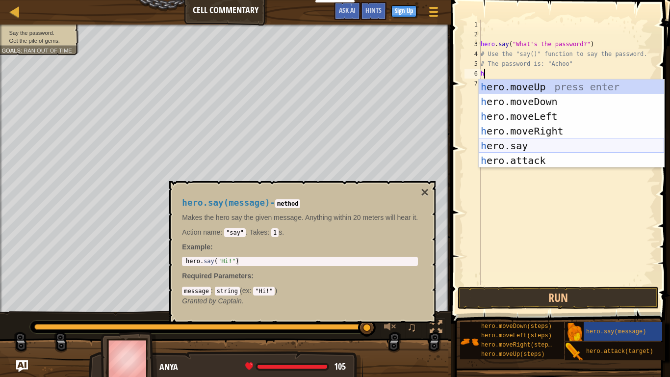
click at [518, 144] on div "h ero.moveUp press enter h ero.moveDown press enter h ero.moveLeft press enter …" at bounding box center [571, 138] width 185 height 118
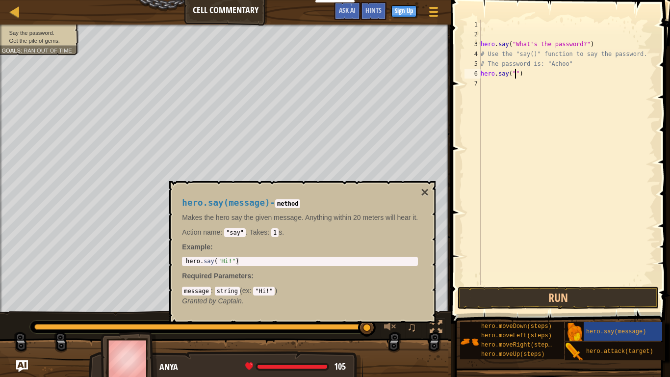
scroll to position [4, 6]
type textarea "hero.say("Achoo")"
click at [484, 82] on div "hero . say ( "What's the password?" ) # Use the "say()" function to say the pas…" at bounding box center [567, 162] width 177 height 285
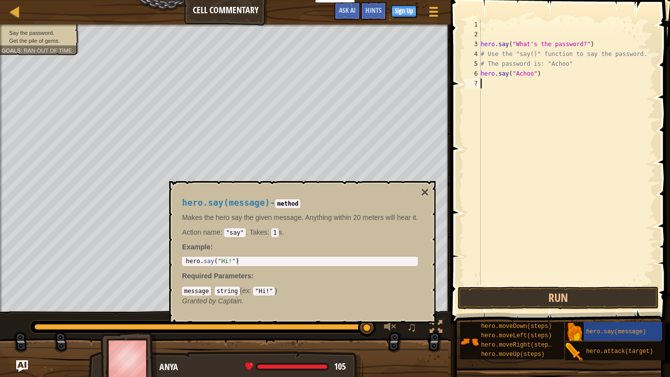
type textarea "h"
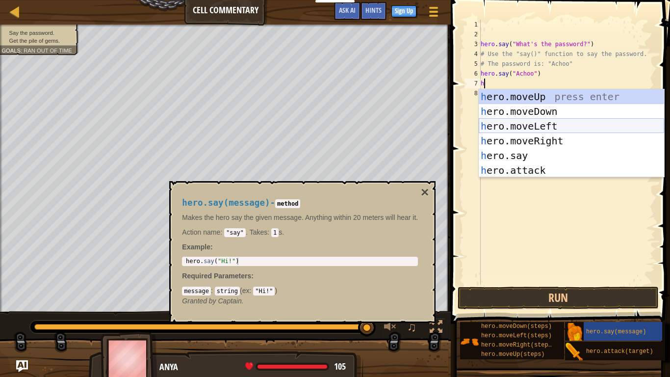
click at [527, 125] on div "h ero.moveUp press enter h ero.moveDown press enter h ero.moveLeft press enter …" at bounding box center [571, 148] width 185 height 118
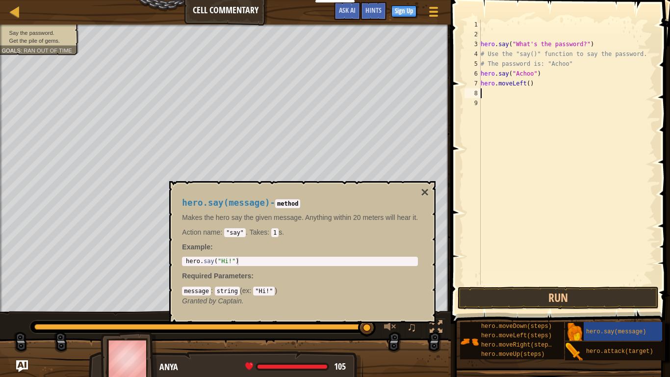
click at [532, 85] on div "hero . say ( "What's the password?" ) # Use the "say()" function to say the pas…" at bounding box center [567, 162] width 177 height 285
type textarea "h"
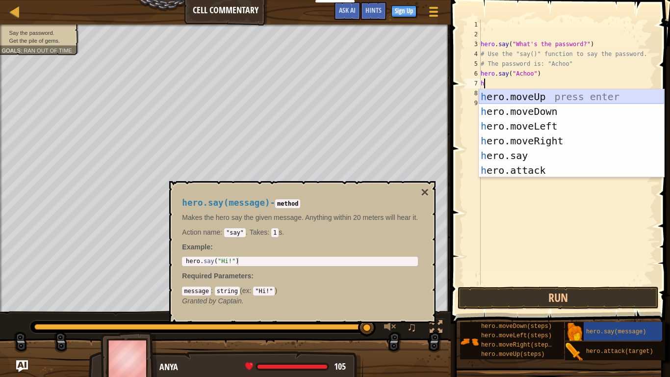
click at [537, 95] on div "h ero.moveUp press enter h ero.moveDown press enter h ero.moveLeft press enter …" at bounding box center [571, 148] width 185 height 118
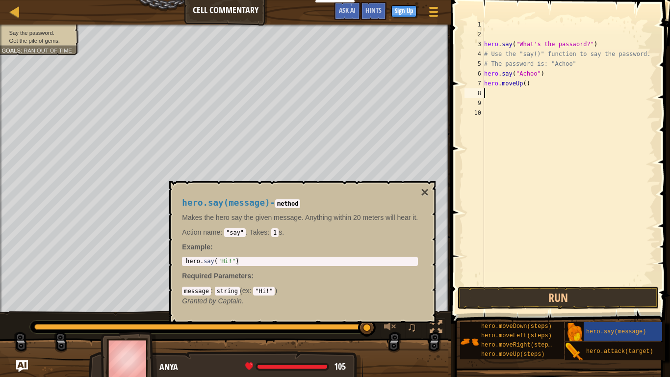
click at [525, 84] on div "hero . say ( "What's the password?" ) # Use the "say()" function to say the pas…" at bounding box center [568, 162] width 173 height 285
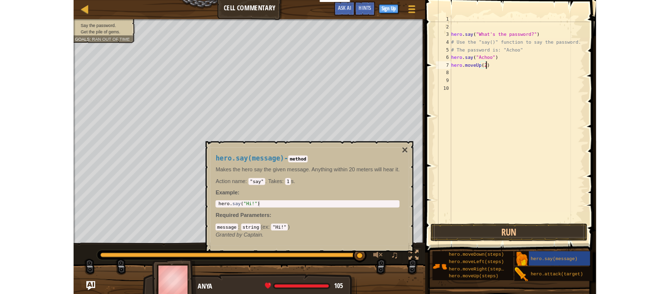
scroll to position [4, 6]
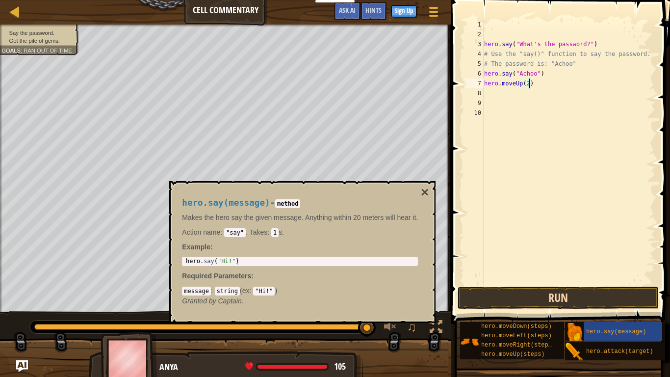
type textarea "hero.moveUp(2)"
click at [605, 290] on button "Run" at bounding box center [558, 298] width 201 height 23
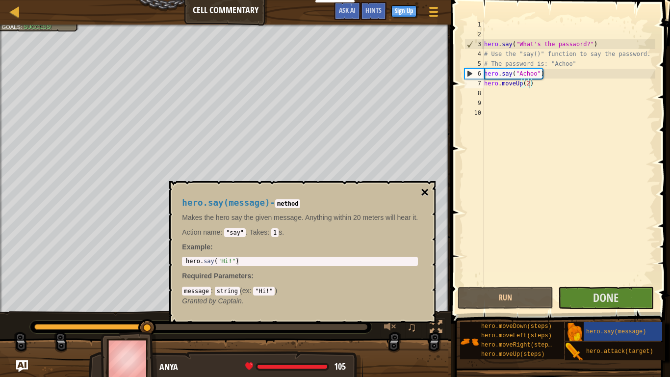
click at [429, 191] on button "×" at bounding box center [425, 192] width 8 height 14
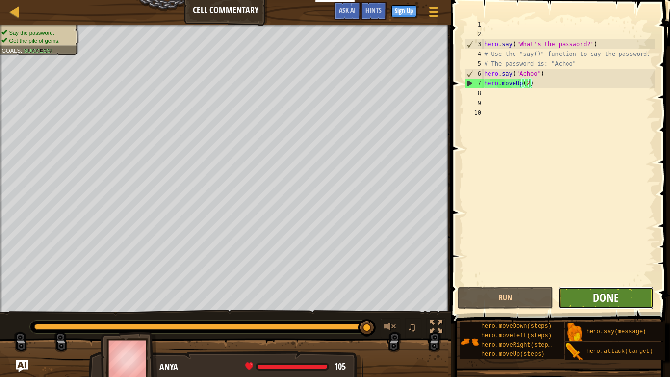
click at [593, 293] on span "Done" at bounding box center [606, 298] width 26 height 16
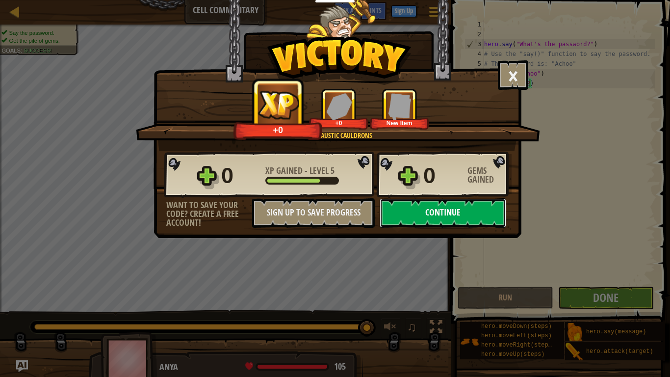
click at [466, 210] on button "Continue" at bounding box center [443, 212] width 127 height 29
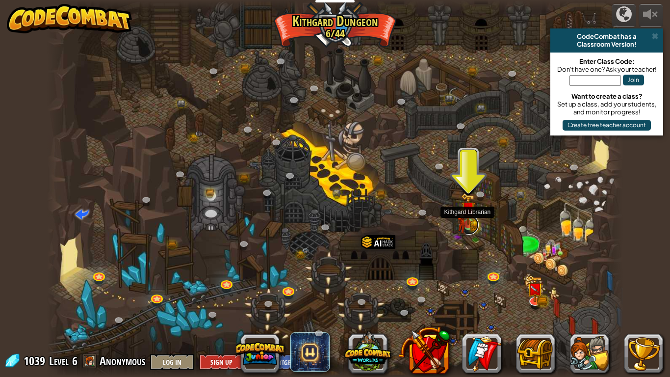
click at [470, 226] on link at bounding box center [469, 225] width 20 height 20
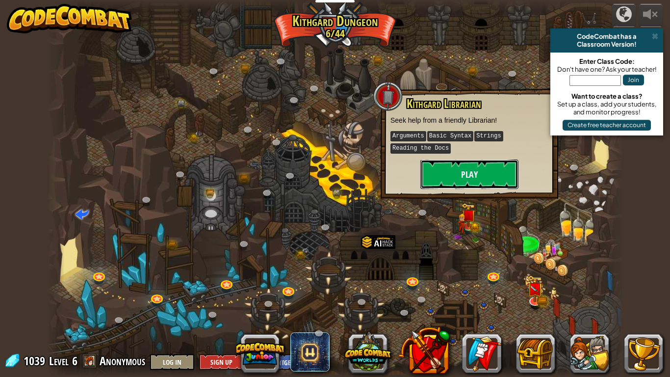
click at [470, 167] on button "Play" at bounding box center [470, 173] width 98 height 29
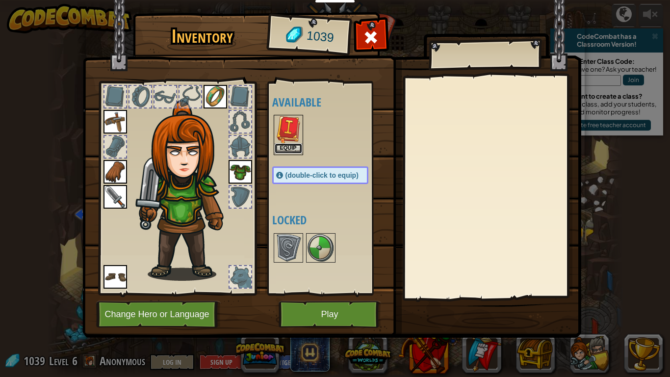
click at [291, 147] on button "Equip" at bounding box center [288, 148] width 27 height 10
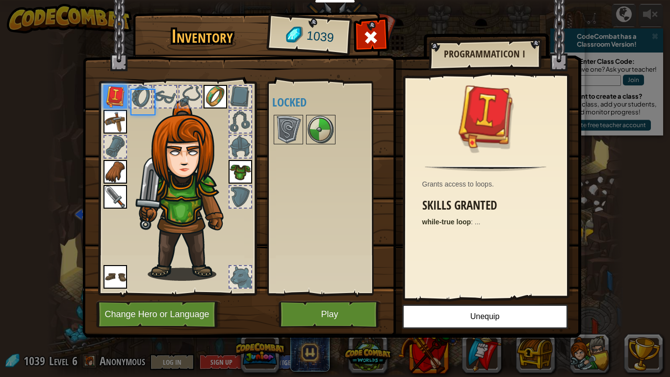
click at [291, 147] on div "Available Equip Equip Equip Equip Equip Equip Equip (double-click to equip) Loc…" at bounding box center [330, 188] width 116 height 205
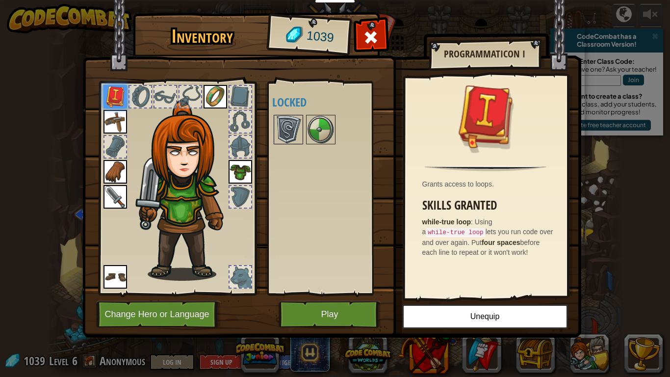
click at [288, 133] on img at bounding box center [288, 129] width 27 height 27
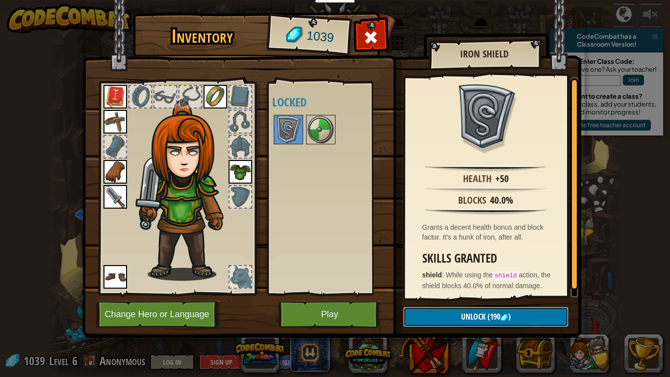
click at [502, 293] on img at bounding box center [505, 318] width 8 height 8
click at [468, 293] on button "Confirm" at bounding box center [485, 317] width 165 height 20
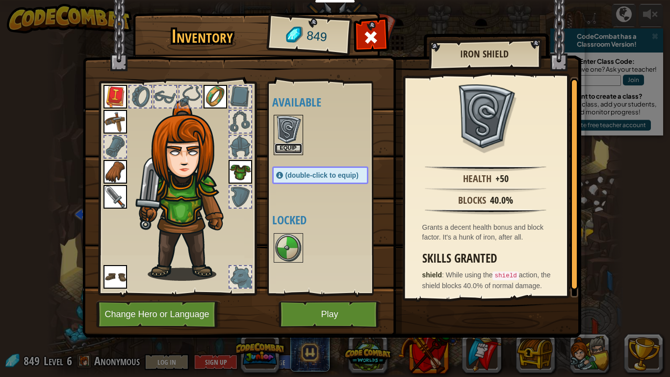
click at [291, 145] on button "Equip" at bounding box center [288, 148] width 27 height 10
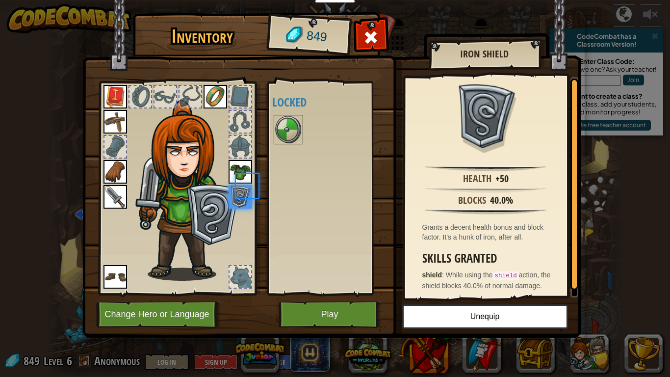
click at [291, 145] on div at bounding box center [330, 129] width 116 height 32
click at [291, 121] on img at bounding box center [288, 129] width 27 height 27
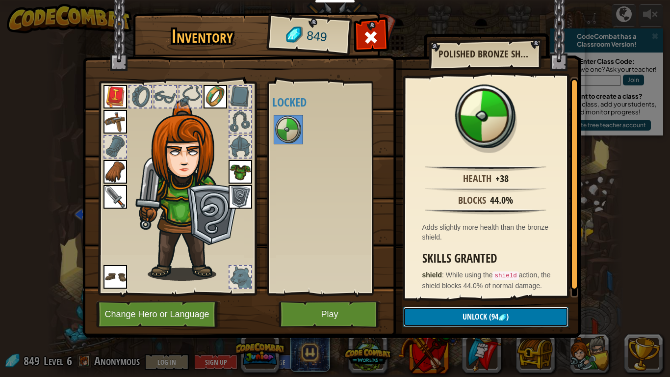
click at [454, 293] on button "Unlock (94 )" at bounding box center [485, 317] width 165 height 20
click at [454, 293] on button "Confirm" at bounding box center [485, 317] width 165 height 20
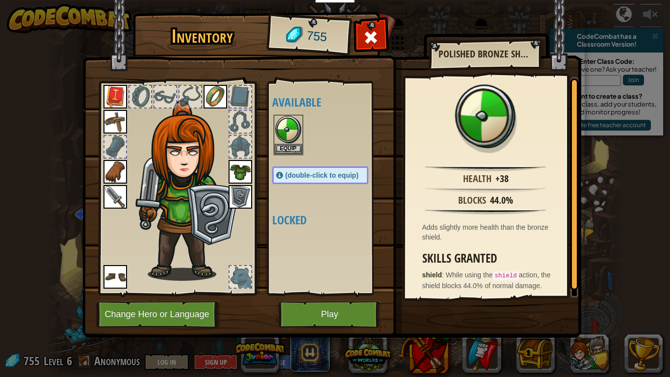
click at [203, 211] on img at bounding box center [188, 190] width 106 height 181
click at [244, 196] on img at bounding box center [241, 197] width 24 height 24
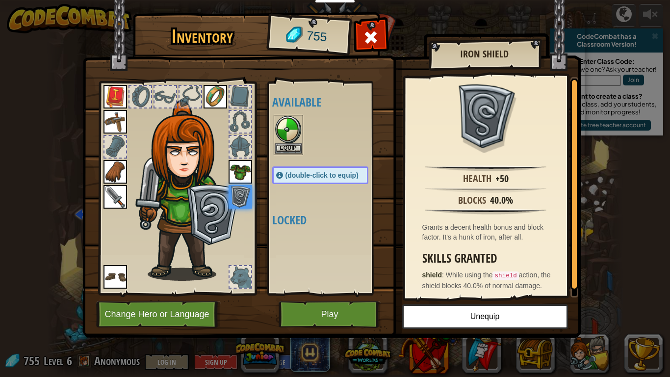
click at [297, 155] on div "Equip" at bounding box center [288, 135] width 29 height 40
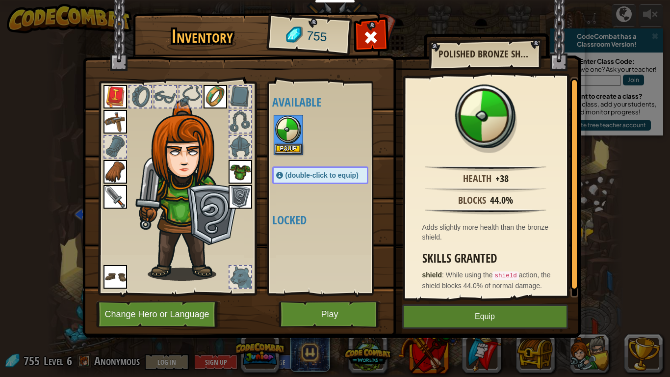
click at [347, 191] on div "Available Equip Equip Equip Equip Equip Equip Equip Equip Equip (double-click t…" at bounding box center [330, 188] width 116 height 205
click at [199, 213] on img at bounding box center [188, 190] width 106 height 181
click at [381, 37] on div at bounding box center [371, 40] width 31 height 31
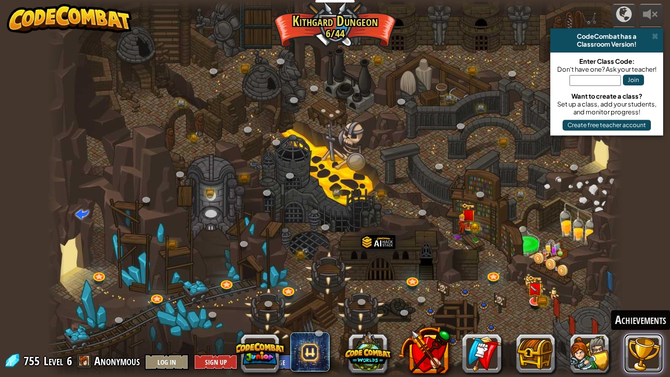
click at [641, 293] on button at bounding box center [643, 353] width 39 height 39
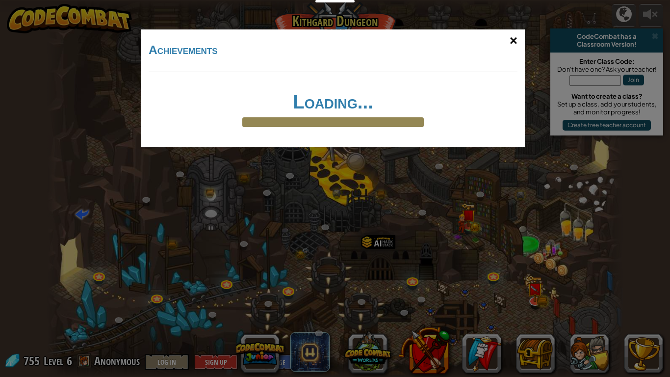
click at [516, 36] on div "×" at bounding box center [513, 40] width 23 height 28
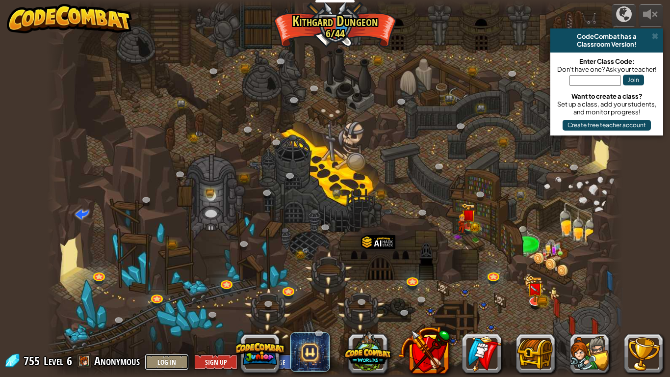
click at [171, 293] on button "Log In" at bounding box center [167, 362] width 44 height 16
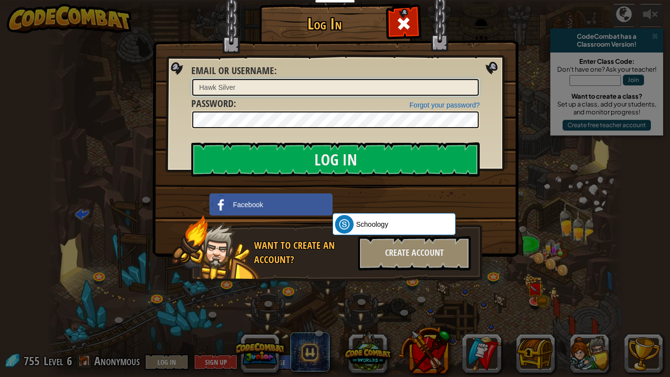
type input "Hawk Silver"
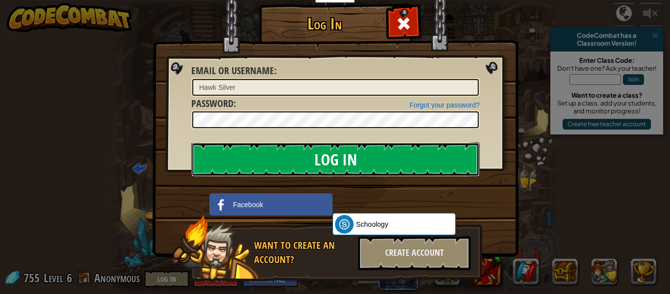
click at [430, 159] on input "Log In" at bounding box center [335, 159] width 289 height 34
